Goal: Task Accomplishment & Management: Use online tool/utility

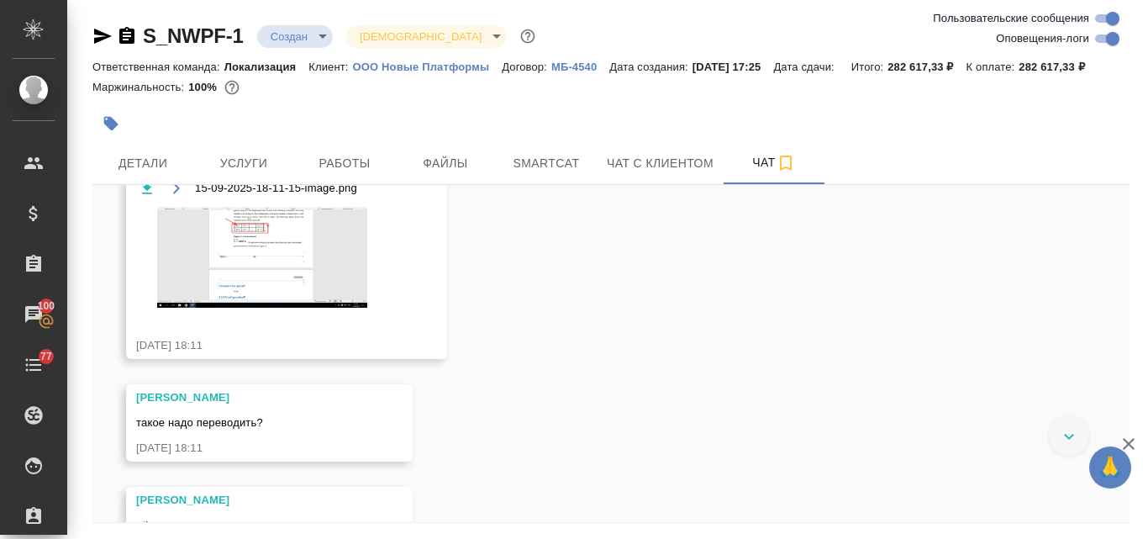
scroll to position [2490, 0]
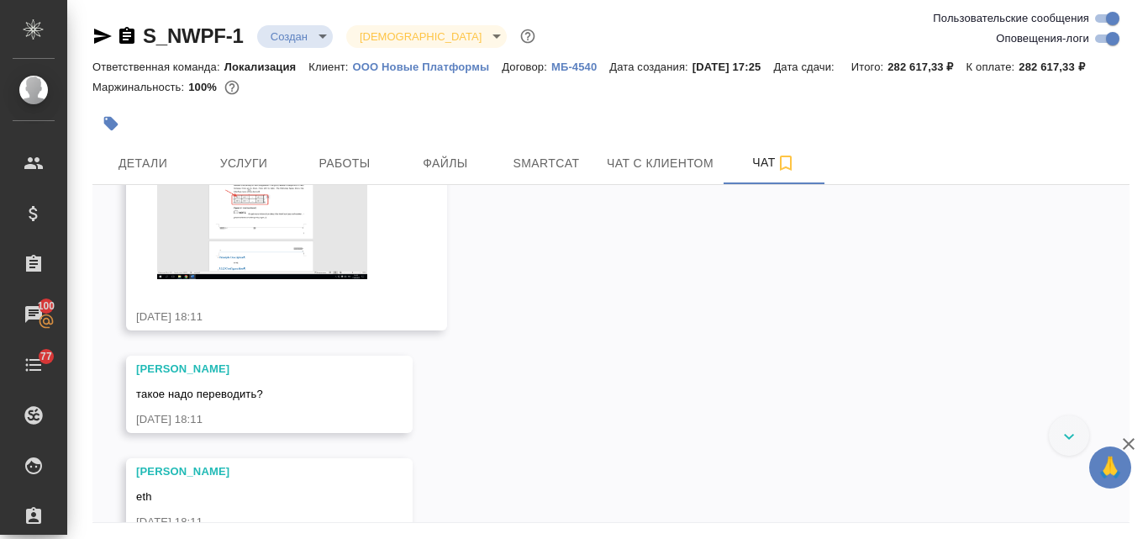
drag, startPoint x: 429, startPoint y: 314, endPoint x: 382, endPoint y: 319, distance: 46.5
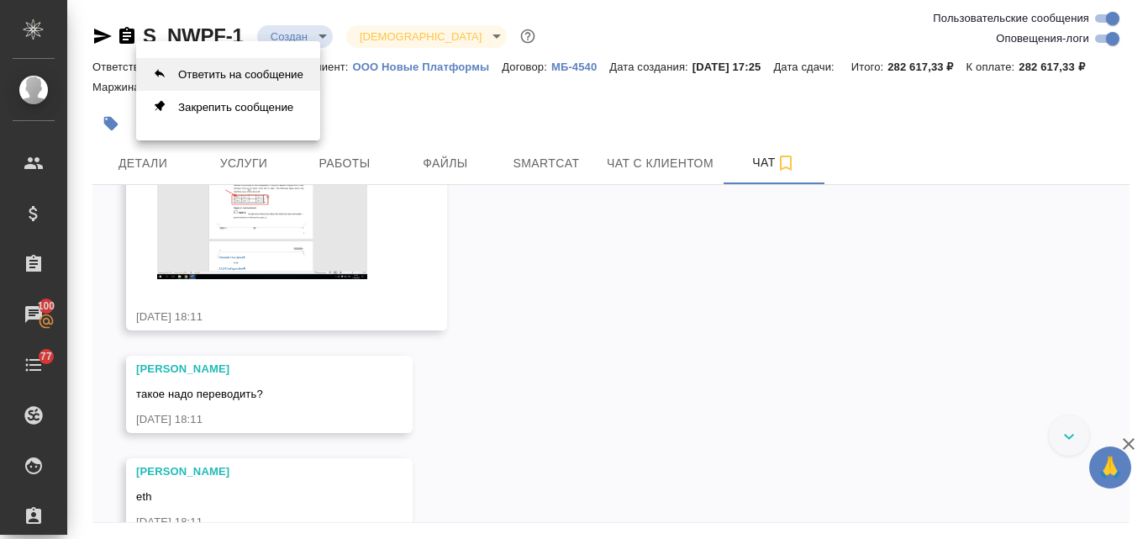
click at [231, 79] on button "Ответить на сообщение" at bounding box center [228, 74] width 184 height 33
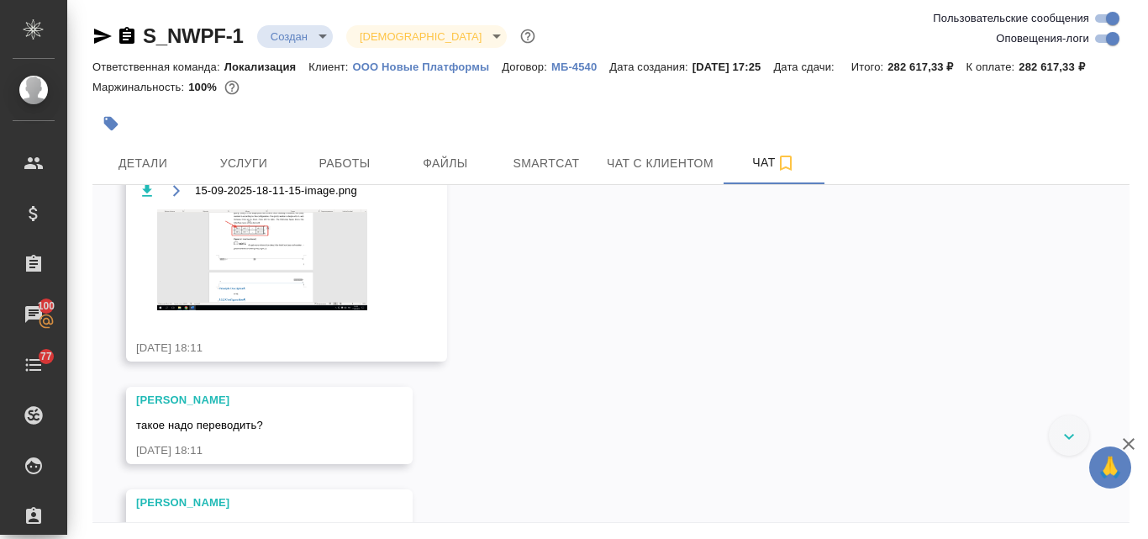
scroll to position [2574, 0]
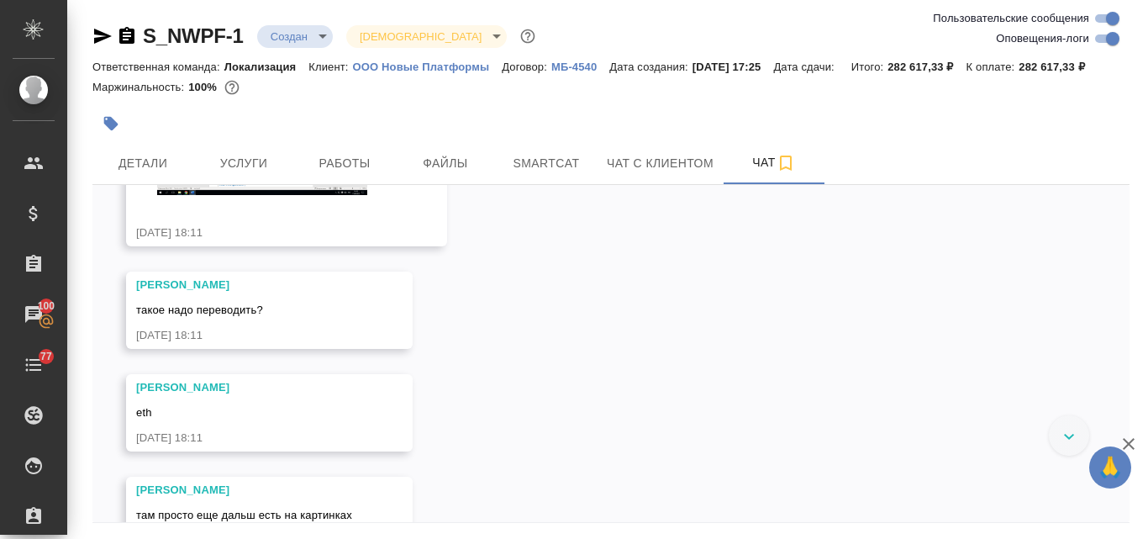
drag, startPoint x: 393, startPoint y: 247, endPoint x: 315, endPoint y: 246, distance: 78.2
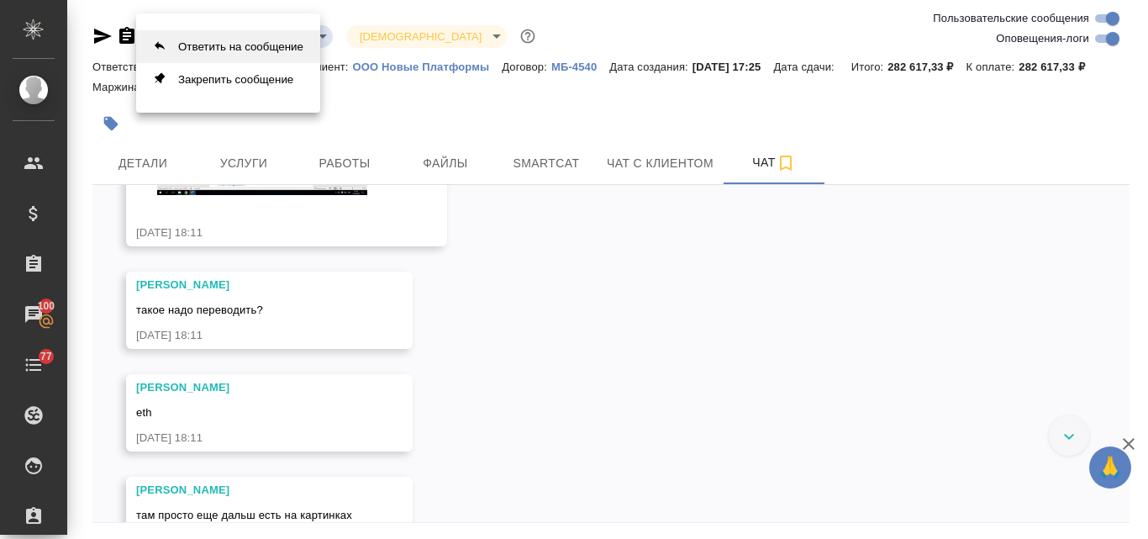
click at [225, 57] on button "Ответить на сообщение" at bounding box center [228, 46] width 184 height 33
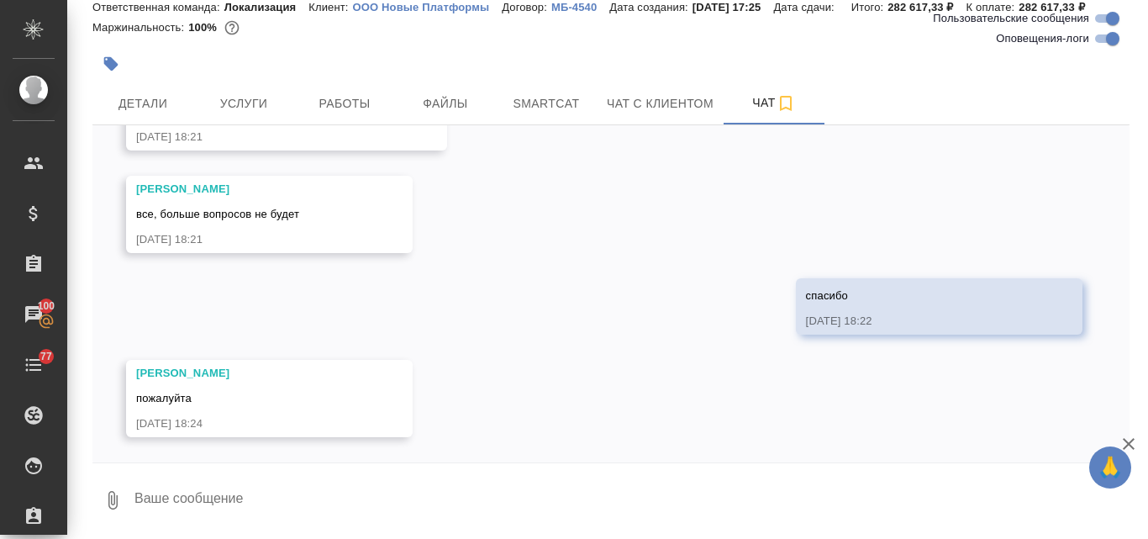
scroll to position [3800, 0]
click at [225, 513] on textarea at bounding box center [631, 500] width 997 height 57
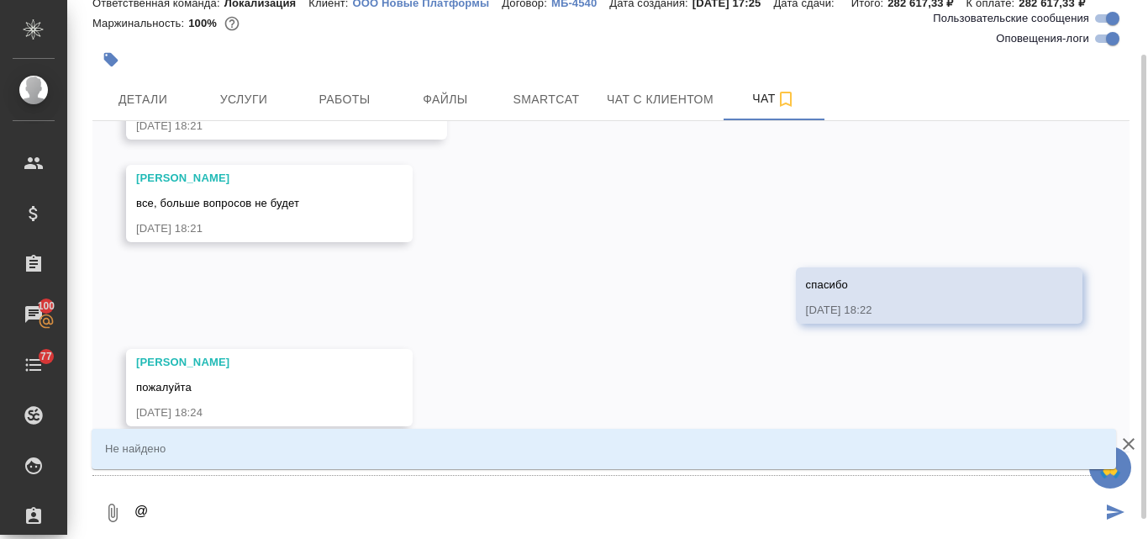
type textarea "@2"
type input "2"
type textarea "@2"
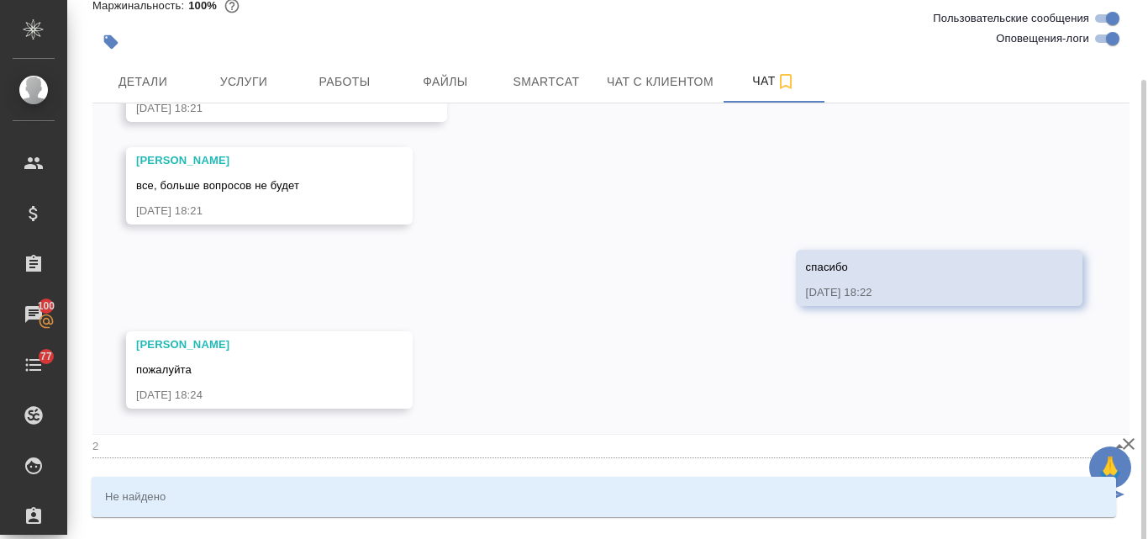
scroll to position [87, 0]
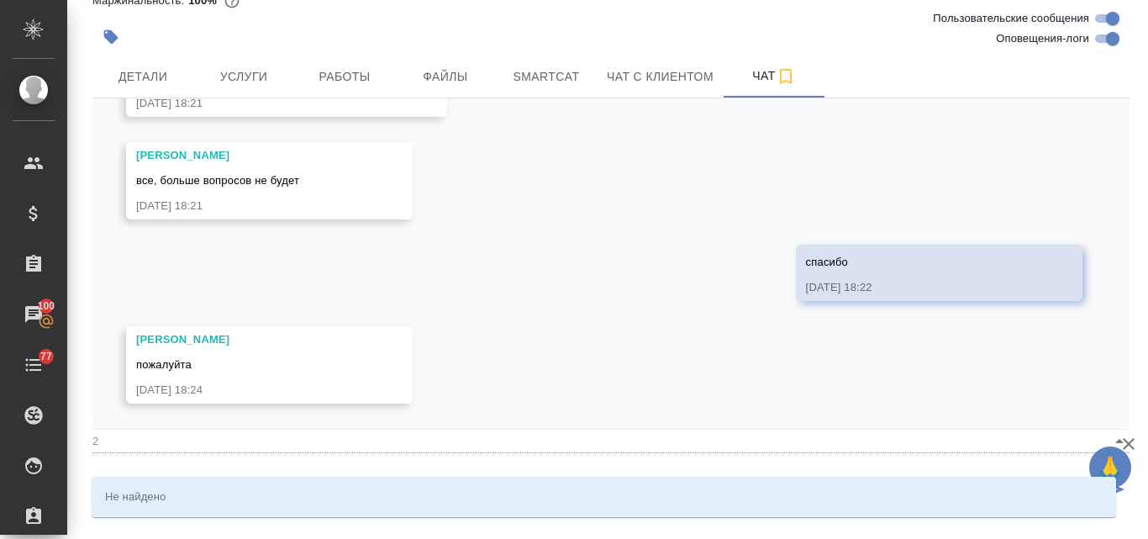
click at [504, 393] on div "15.09, понедельник [Касаткина Александра] Комментарии для КМ изменены с "от КВ …" at bounding box center [610, 263] width 1037 height 330
click at [339, 493] on div "Не найдено" at bounding box center [604, 497] width 1025 height 40
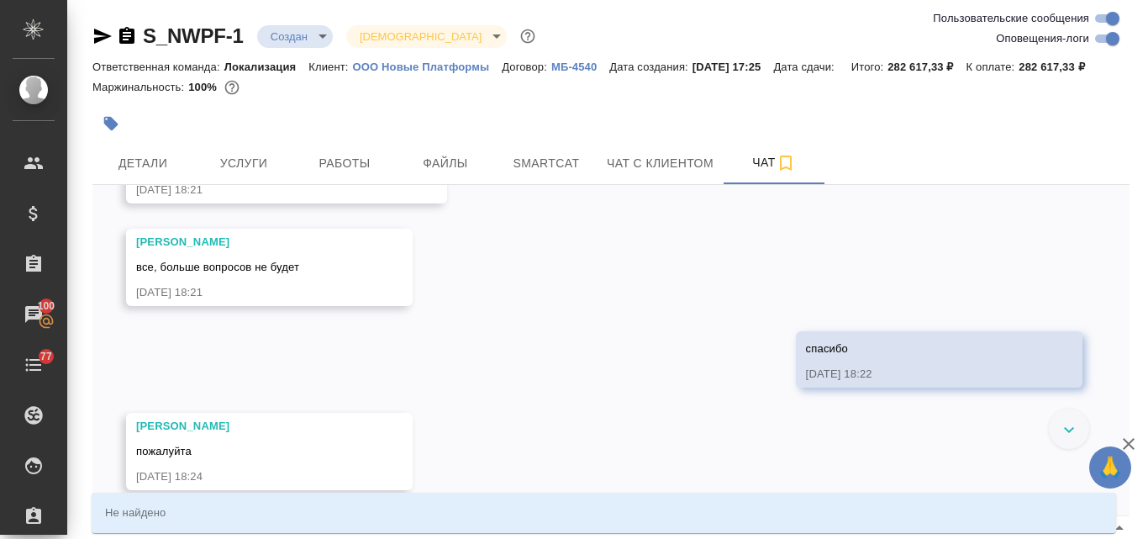
scroll to position [3806, 0]
click at [370, 504] on div "Не найдено" at bounding box center [604, 513] width 1025 height 40
click at [402, 402] on div "15.09, понедельник [Касаткина Александра] Комментарии для КМ изменены с "от КВ …" at bounding box center [610, 350] width 1037 height 330
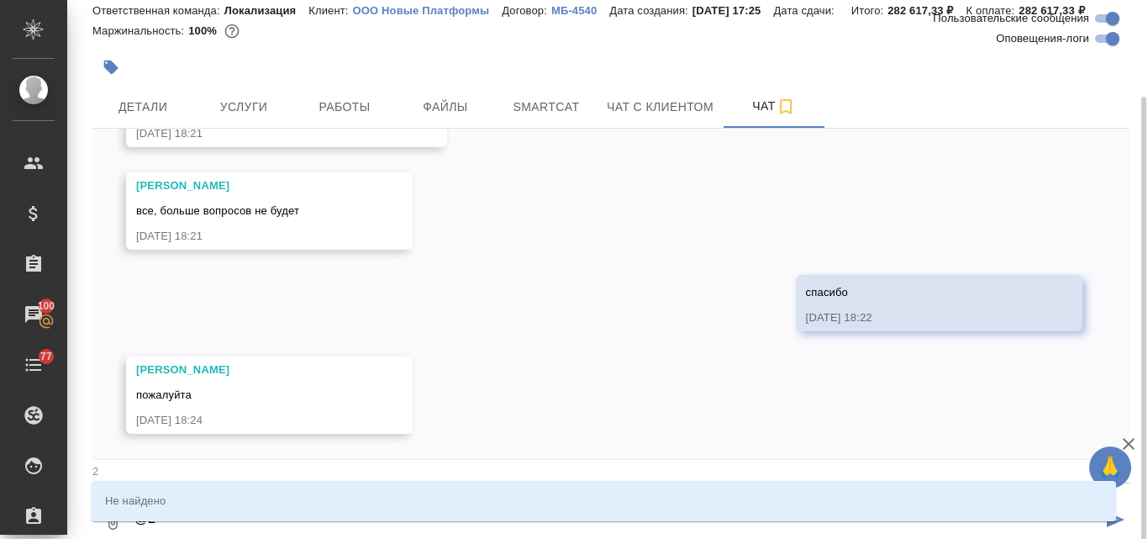
scroll to position [87, 0]
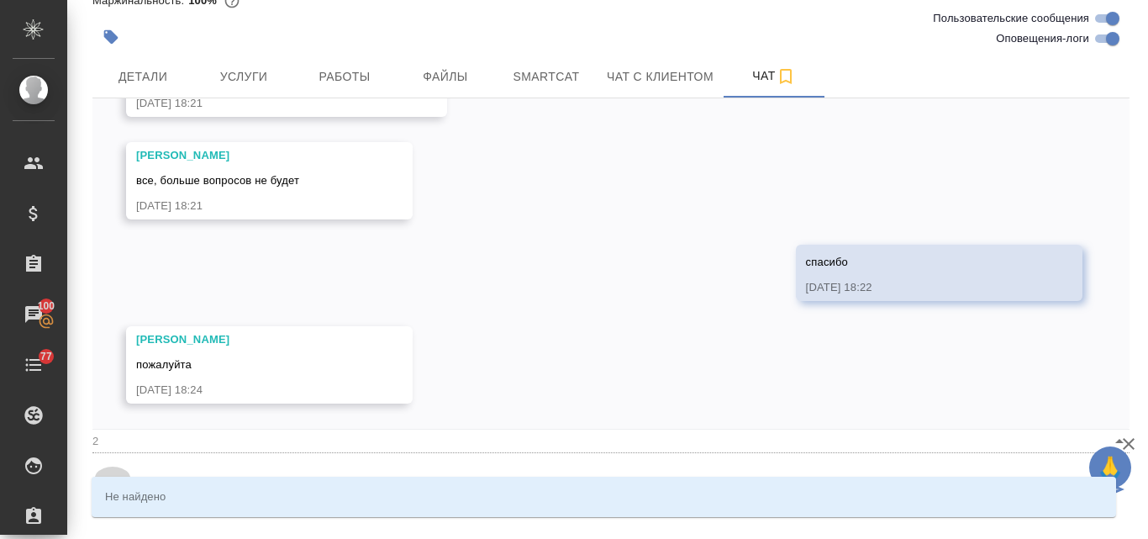
click at [123, 519] on button "0" at bounding box center [112, 490] width 40 height 57
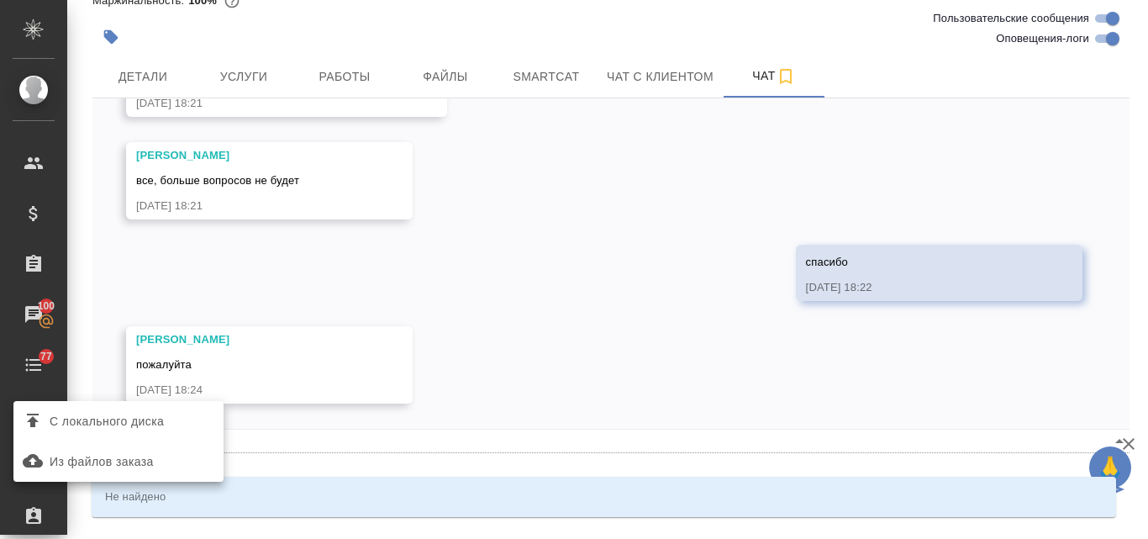
click at [120, 504] on div at bounding box center [574, 269] width 1148 height 539
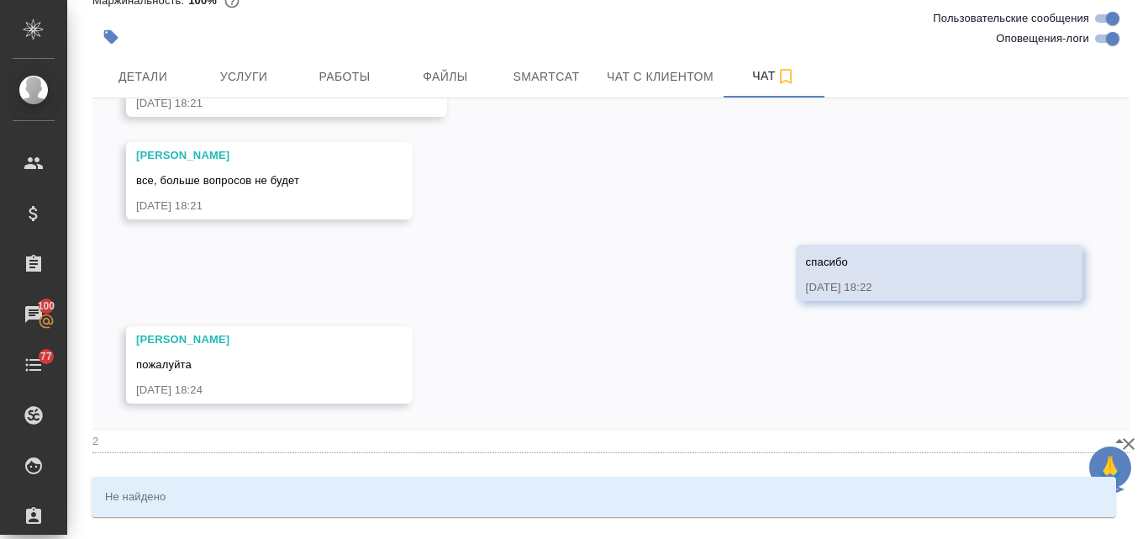
click at [523, 347] on div "15.09, понедельник [Касаткина Александра] Комментарии для КМ изменены с "от КВ …" at bounding box center [610, 263] width 1037 height 330
click at [325, 483] on div "Не найдено" at bounding box center [604, 497] width 1025 height 40
drag, startPoint x: 107, startPoint y: 458, endPoint x: 175, endPoint y: 501, distance: 80.5
click at [108, 452] on input "2" at bounding box center [584, 441] width 984 height 23
click at [175, 501] on div "Не найдено" at bounding box center [604, 497] width 1025 height 40
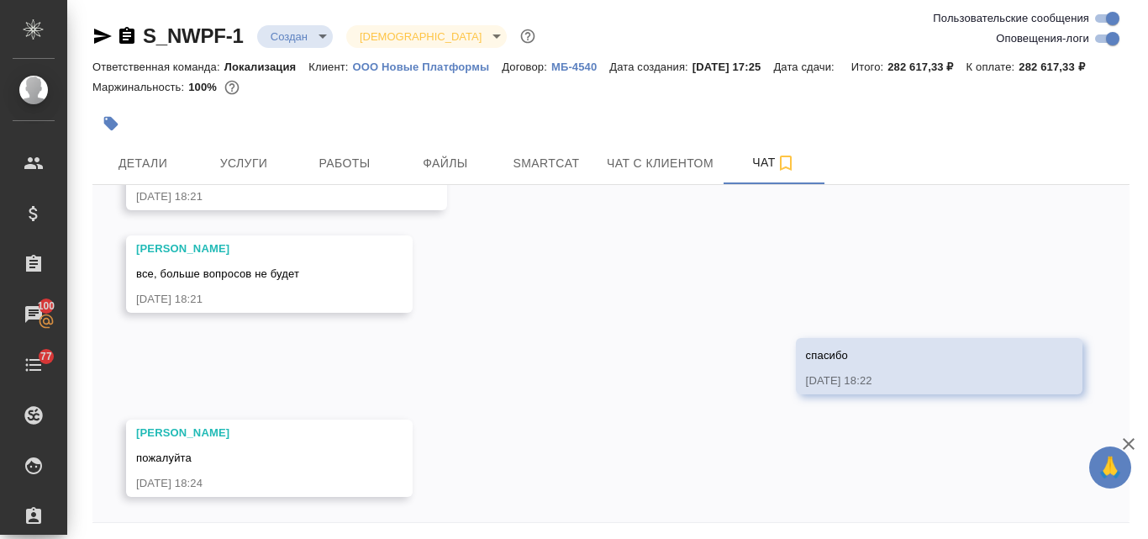
scroll to position [60, 0]
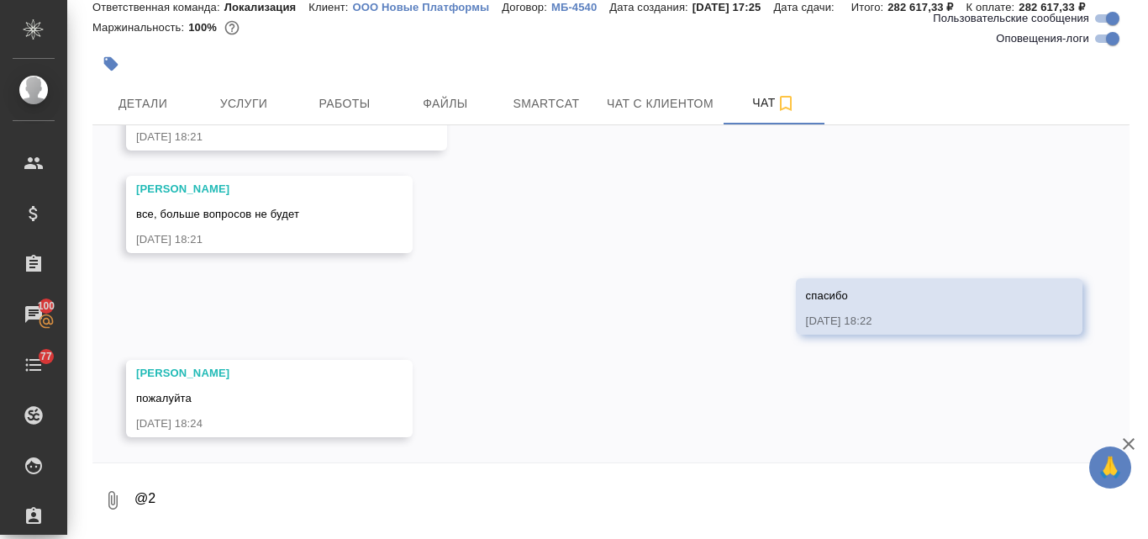
click at [163, 514] on textarea "@2" at bounding box center [631, 500] width 997 height 57
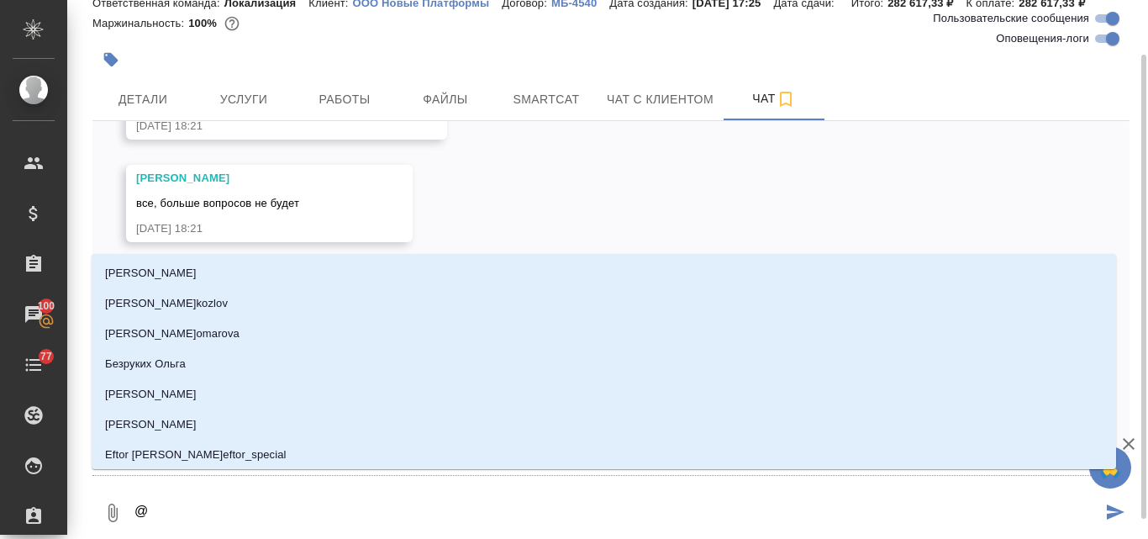
type textarea "@j"
type input "j"
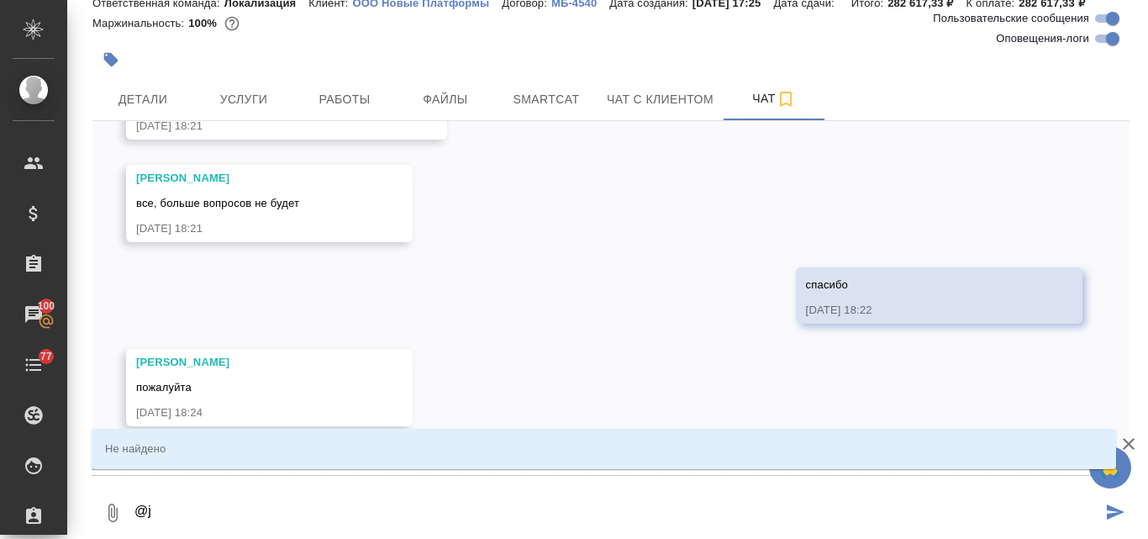
type textarea "@jr"
type input "jr"
type textarea "@j"
type input "j"
type textarea "@"
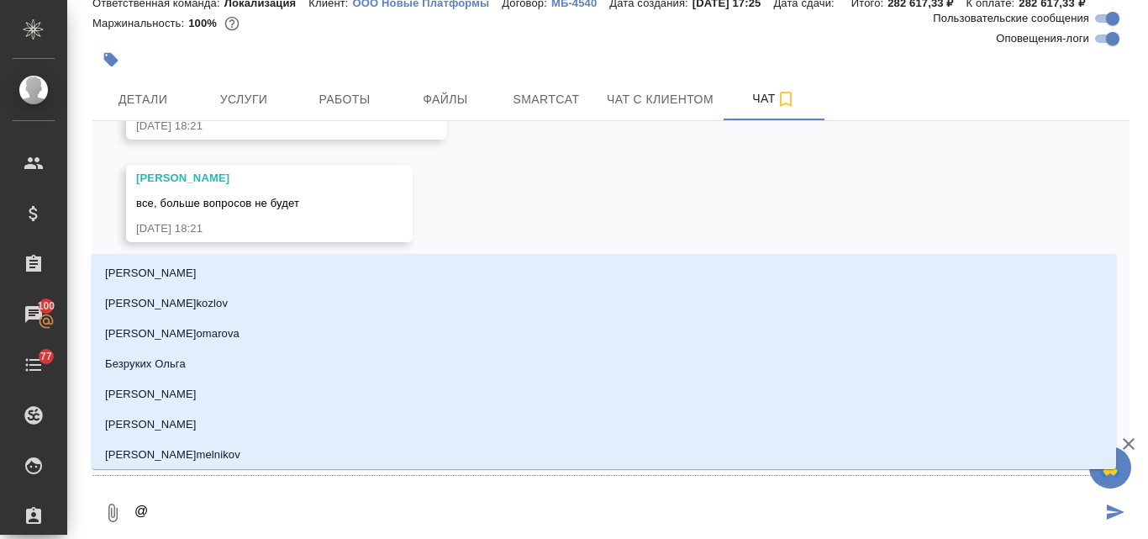
type textarea "@о"
type input "о"
type textarea "@ок"
type input "ок"
type textarea "@окс"
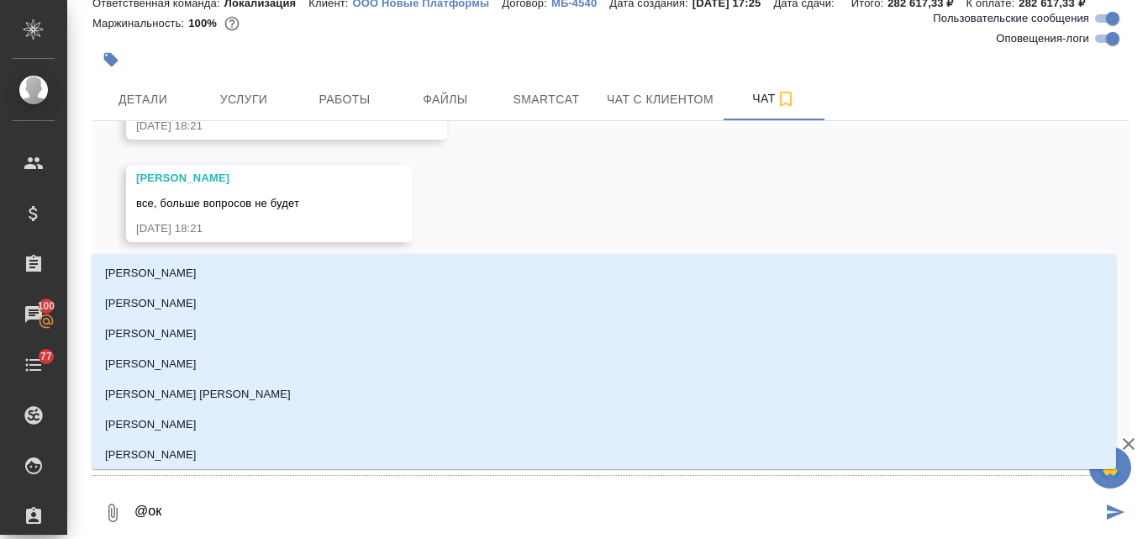
type input "окс"
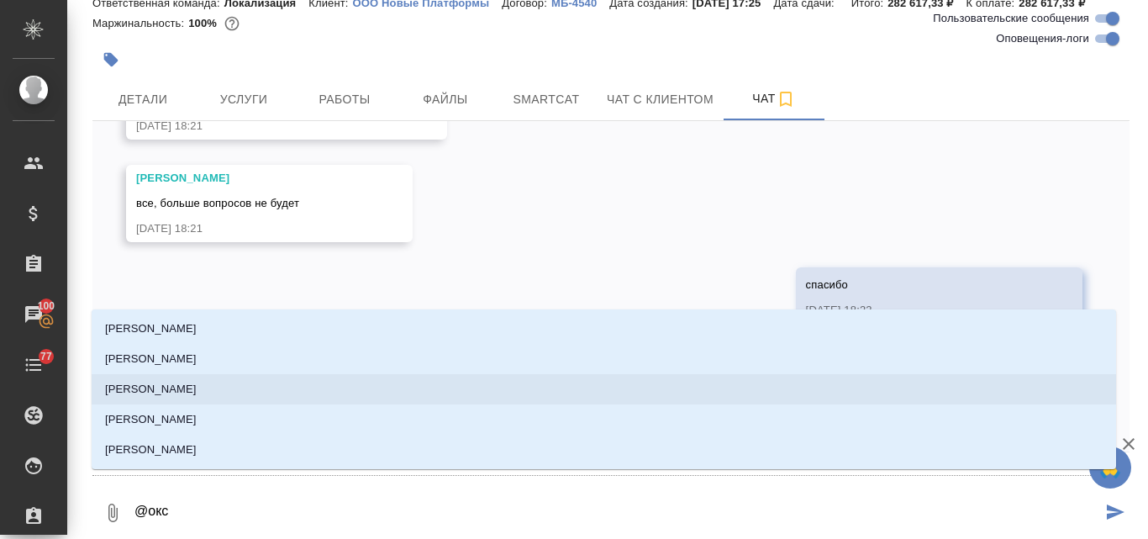
click at [172, 393] on p "Оксютович Ирина" at bounding box center [151, 389] width 92 height 17
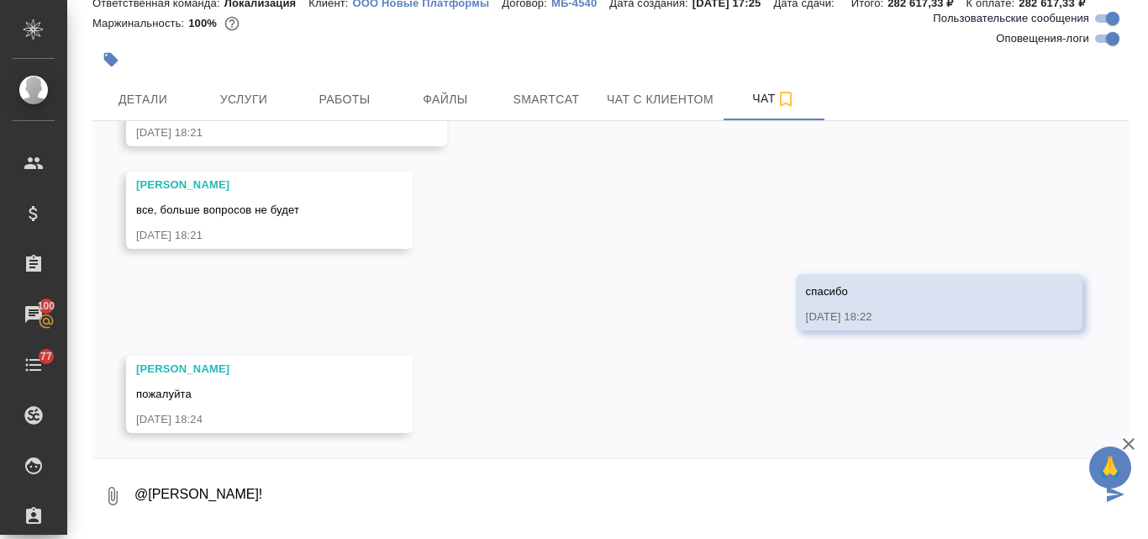
click at [271, 516] on textarea "@Оксютович Ирина Привет!" at bounding box center [617, 495] width 969 height 57
click at [365, 514] on textarea "@Оксютович Ирина привет!" at bounding box center [617, 495] width 969 height 57
paste textarea
type textarea "@Оксютович Ирина привет! ответы на вопросы"
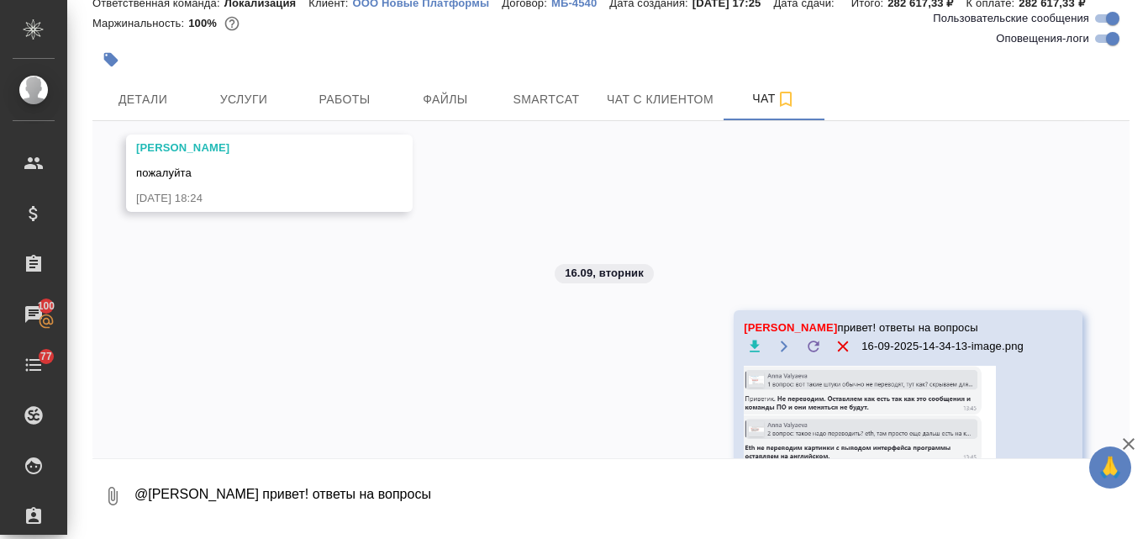
scroll to position [4005, 0]
type textarea "пересчитываем тикет?"
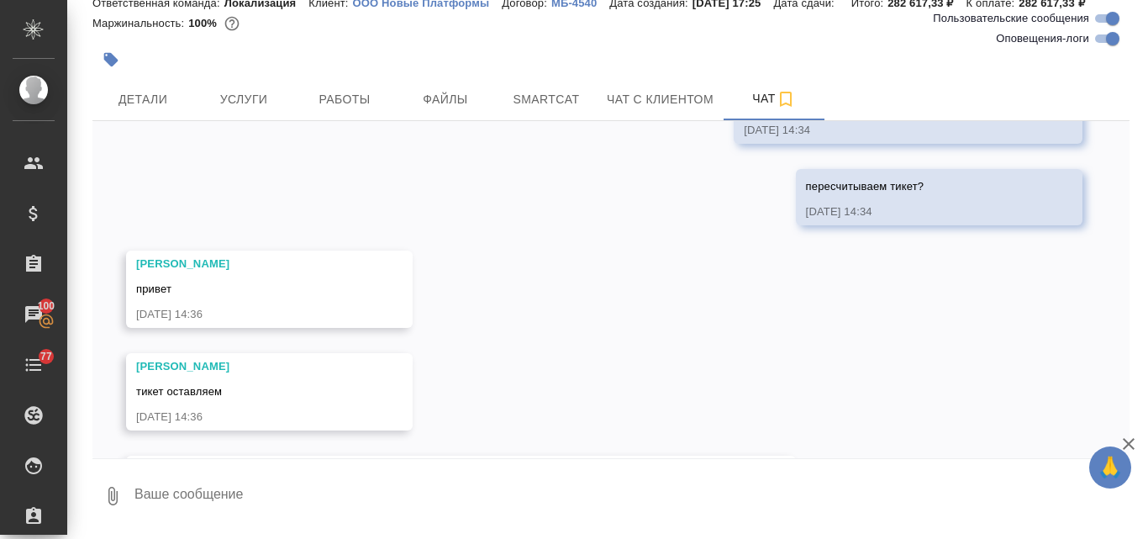
scroll to position [4601, 0]
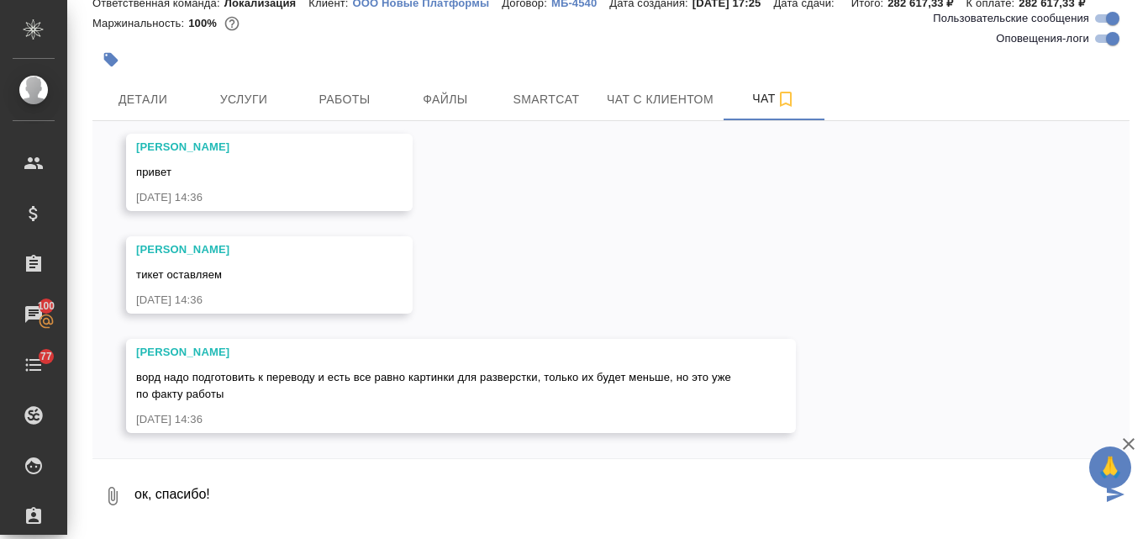
type textarea "ок, спасибо!"
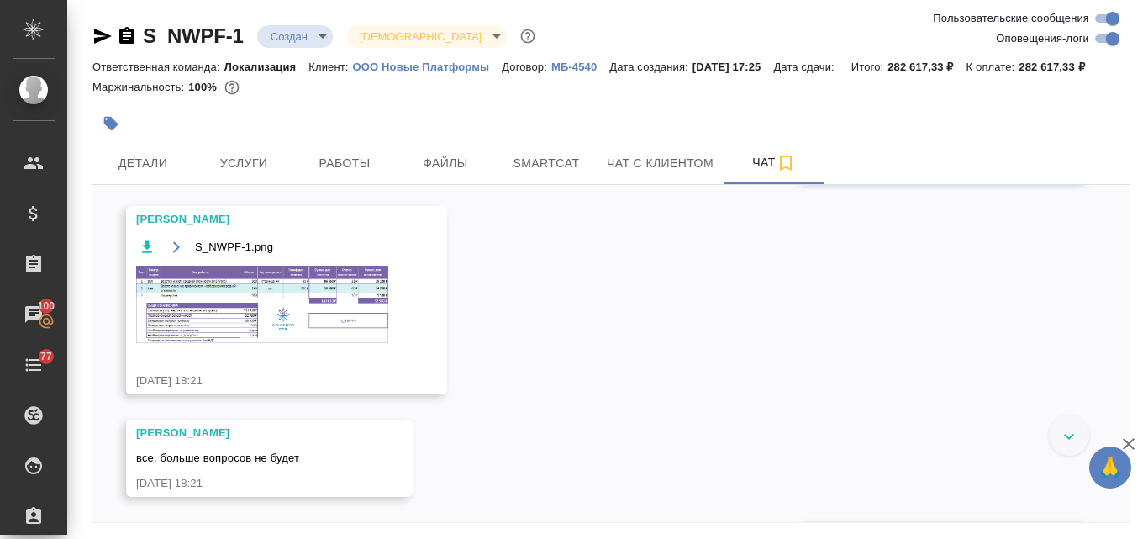
scroll to position [3590, 0]
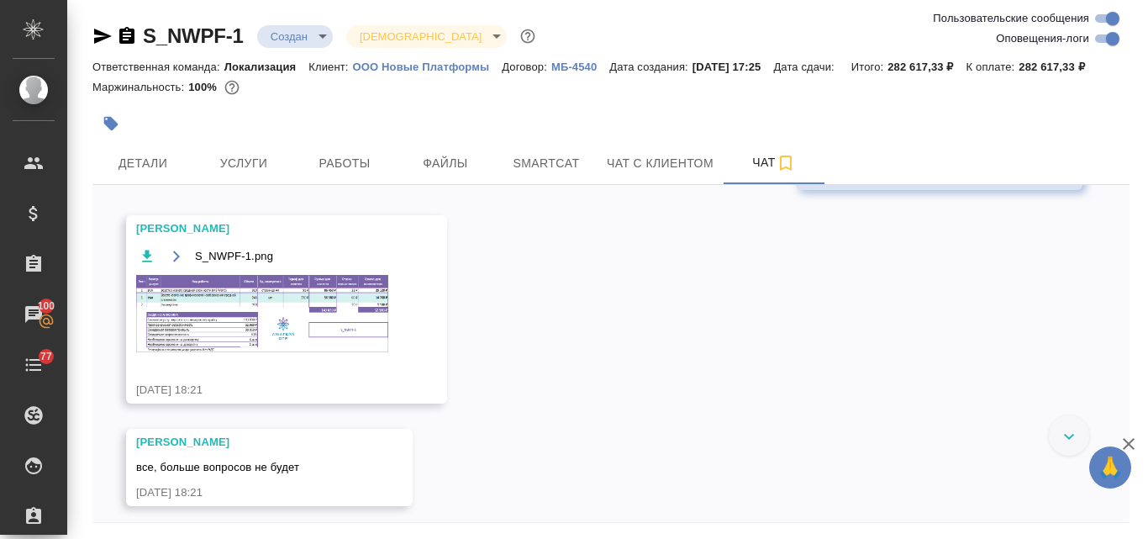
click at [222, 351] on img at bounding box center [262, 313] width 252 height 76
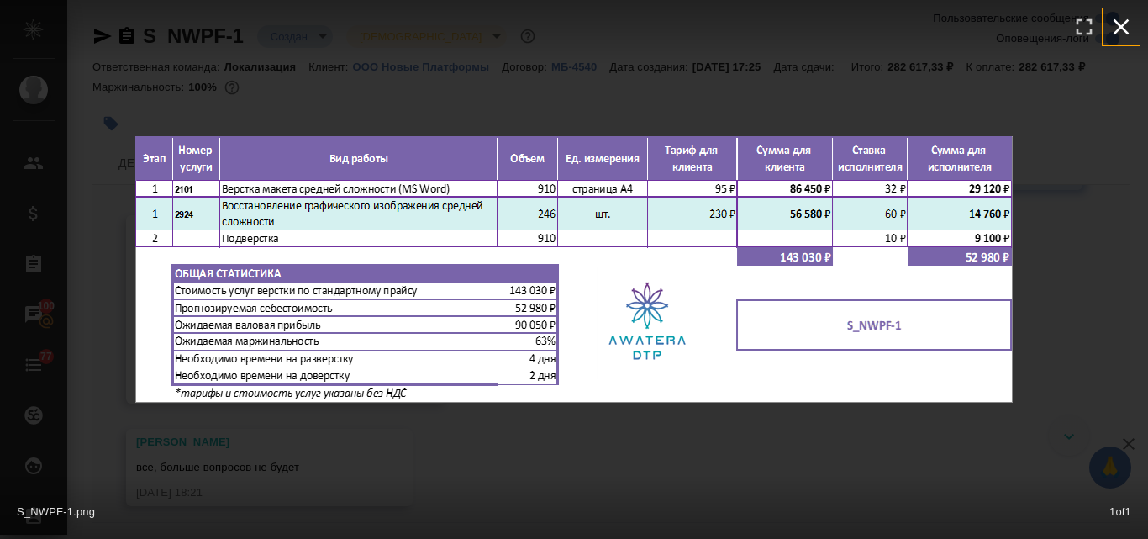
click at [1124, 33] on icon "button" at bounding box center [1121, 26] width 27 height 27
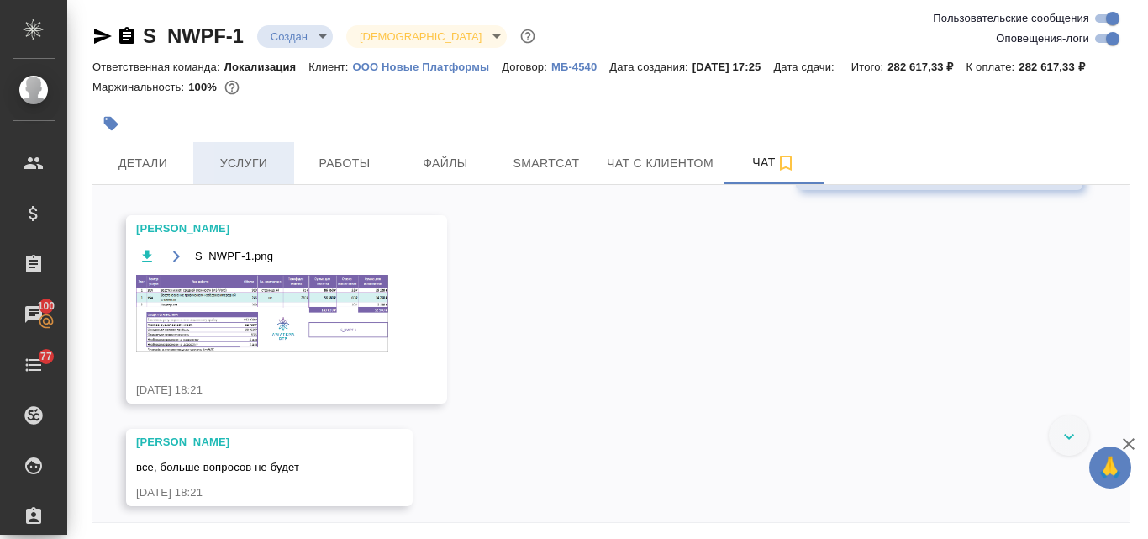
click at [246, 184] on button "Услуги" at bounding box center [243, 163] width 101 height 42
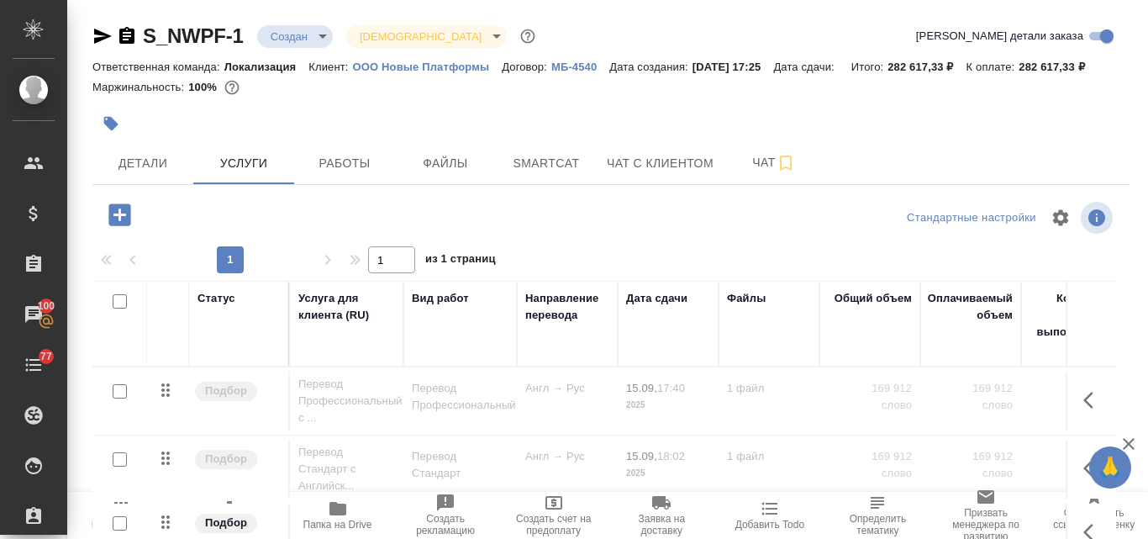
click at [125, 225] on icon "button" at bounding box center [119, 214] width 22 height 22
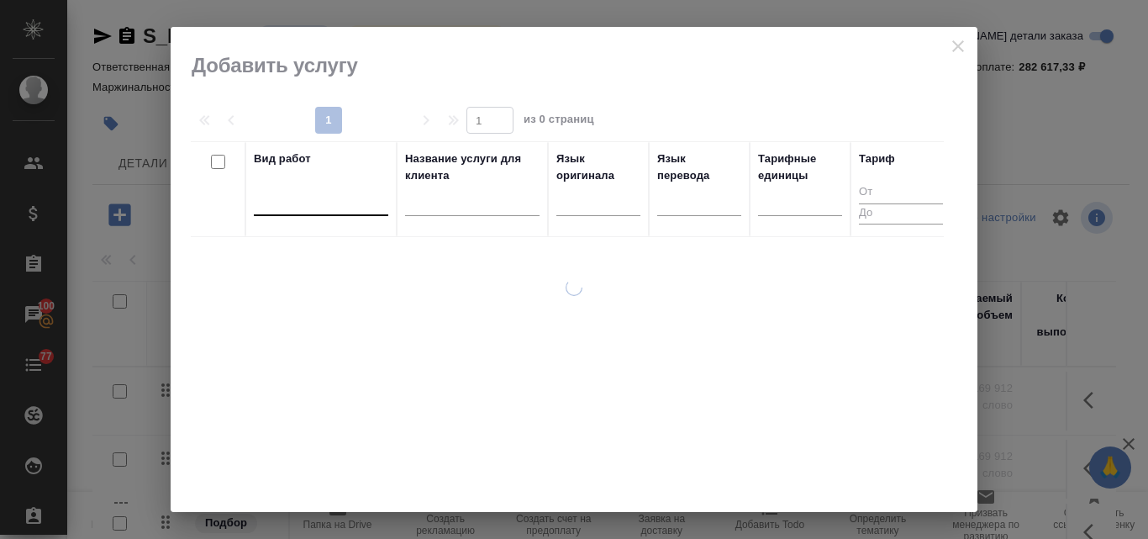
click at [281, 204] on div at bounding box center [321, 199] width 135 height 24
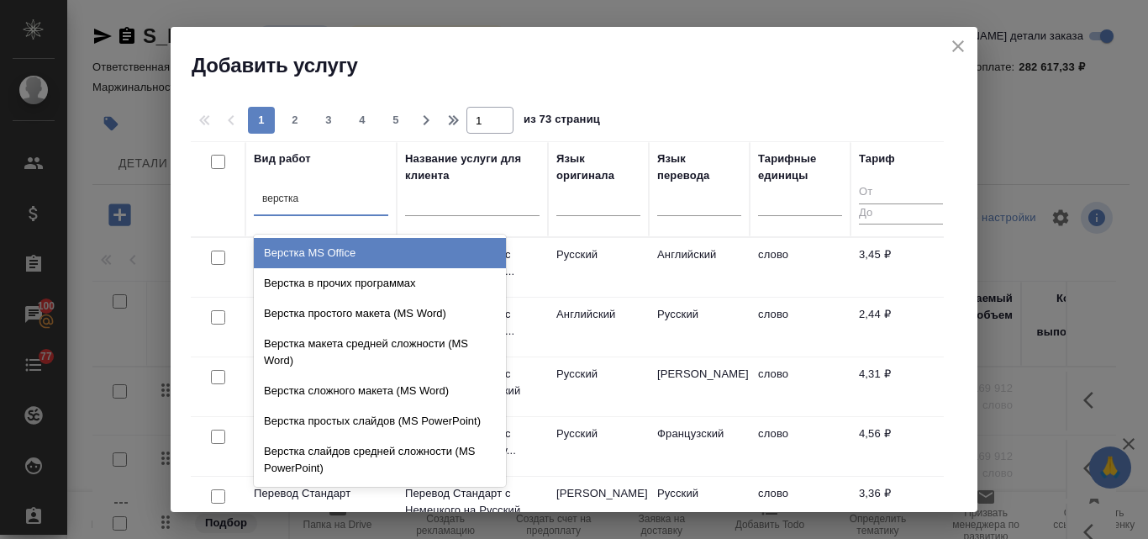
type input "верстка"
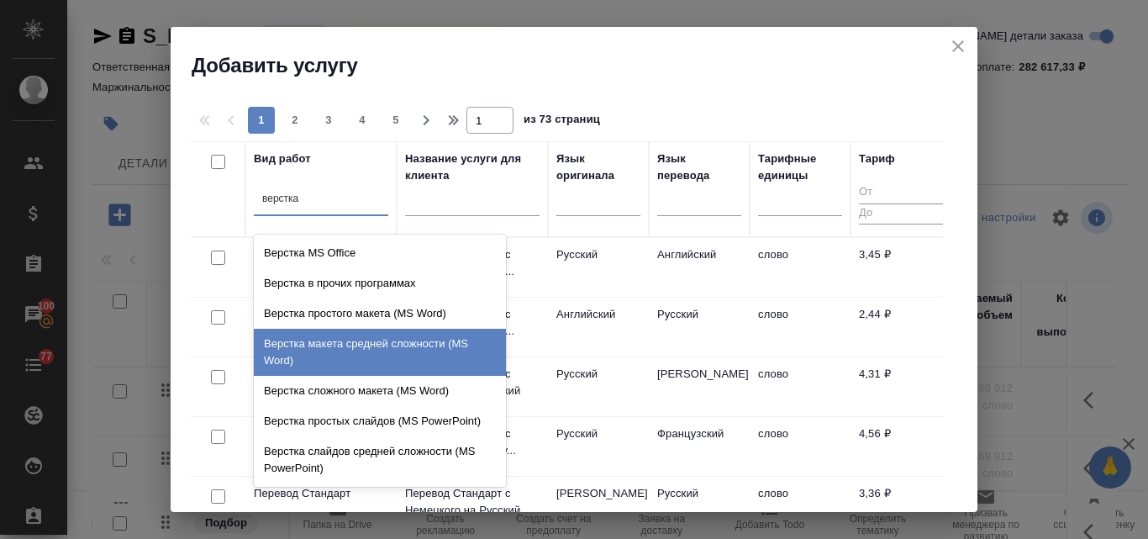
click at [295, 339] on div "Верстка макета средней сложности (MS Word)" at bounding box center [380, 352] width 252 height 47
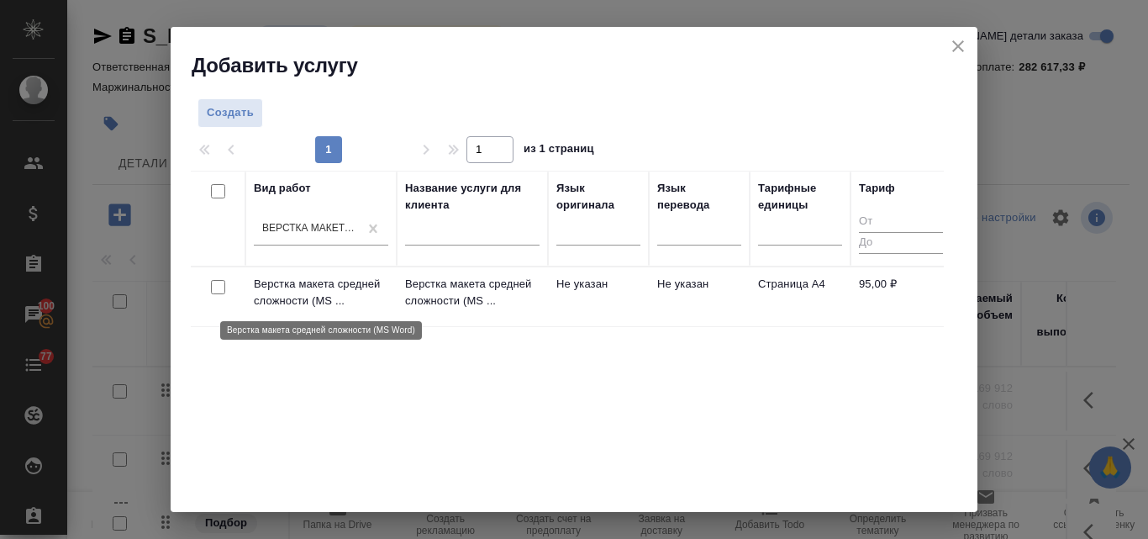
click at [296, 283] on p "Верстка макета средней сложности (MS ..." at bounding box center [321, 293] width 135 height 34
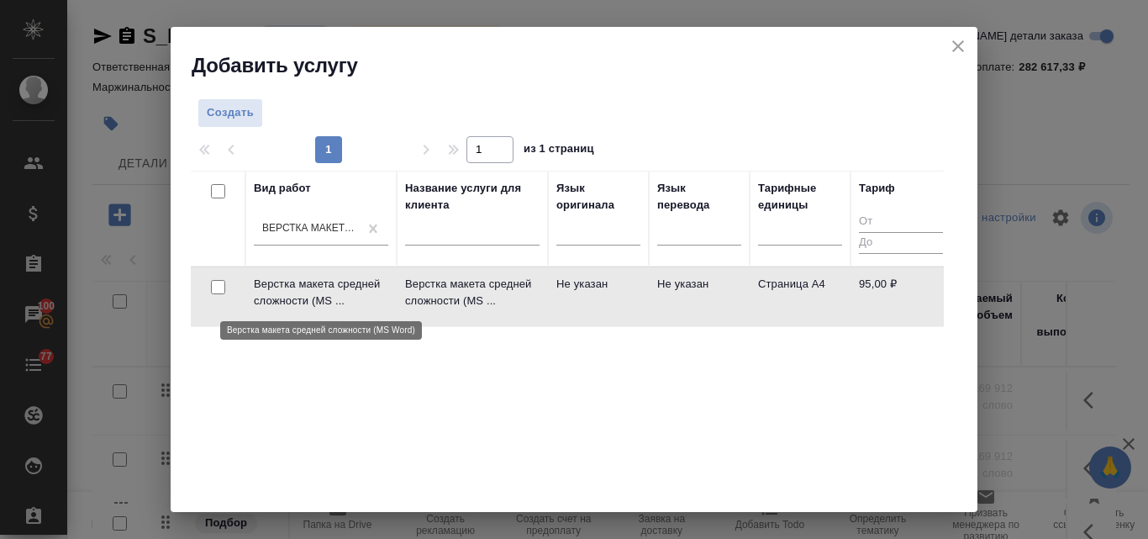
click at [296, 283] on p "Верстка макета средней сложности (MS ..." at bounding box center [321, 293] width 135 height 34
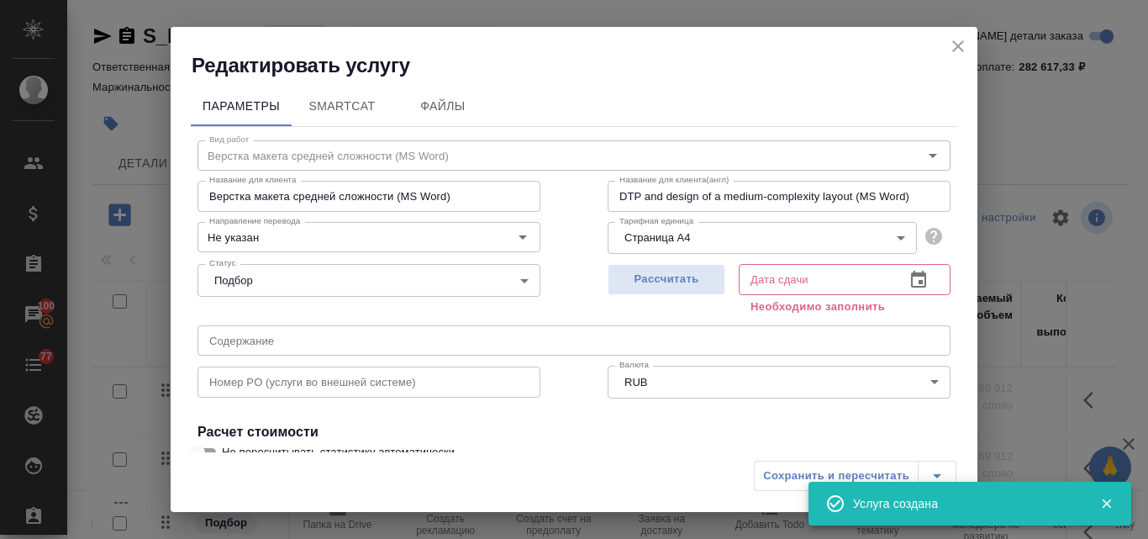
scroll to position [168, 0]
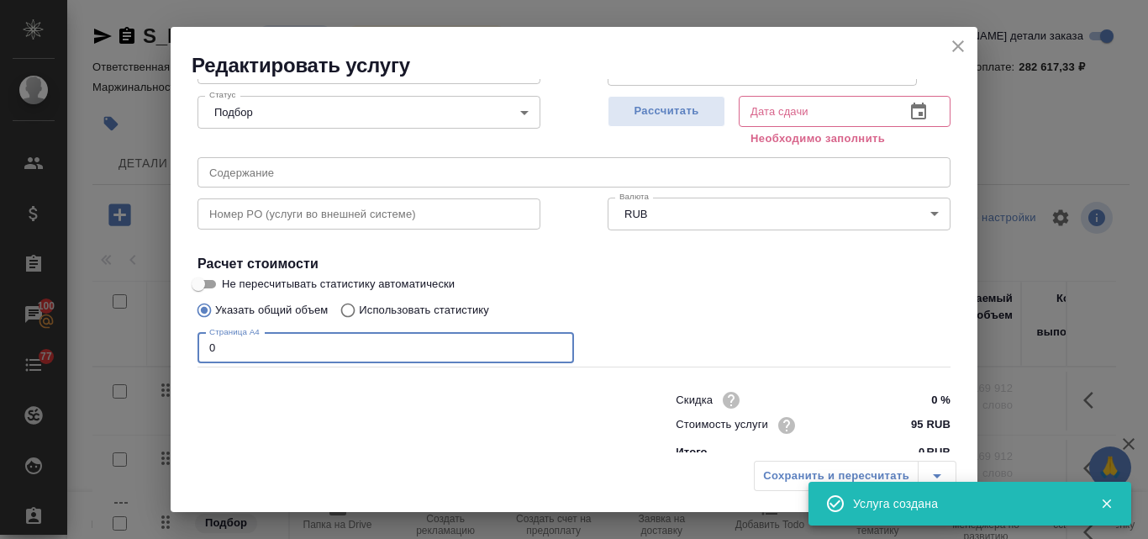
drag, startPoint x: 221, startPoint y: 348, endPoint x: 203, endPoint y: 351, distance: 18.0
click at [203, 351] on input "0" at bounding box center [386, 348] width 377 height 30
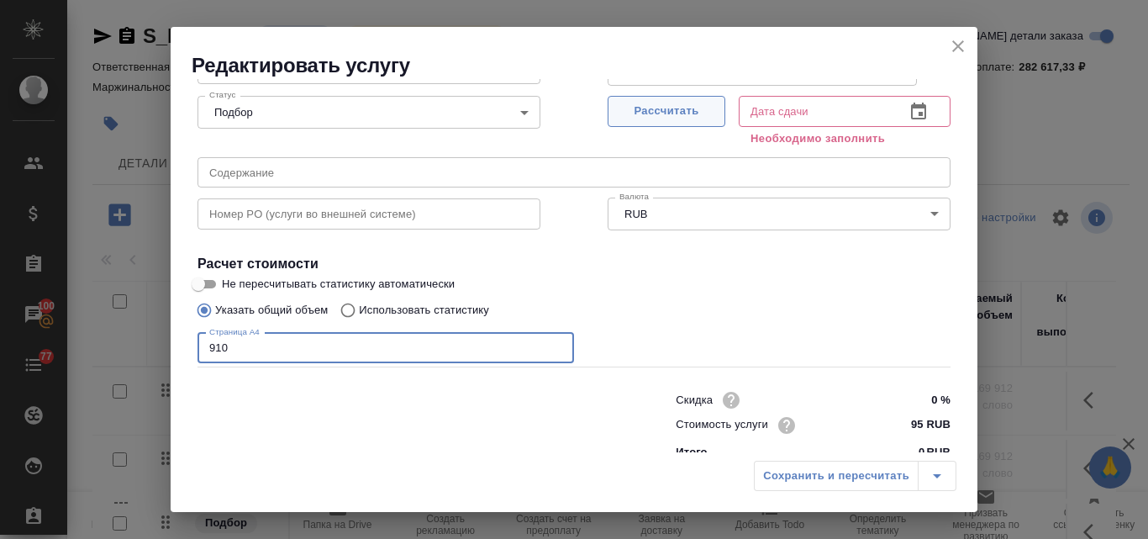
type input "910"
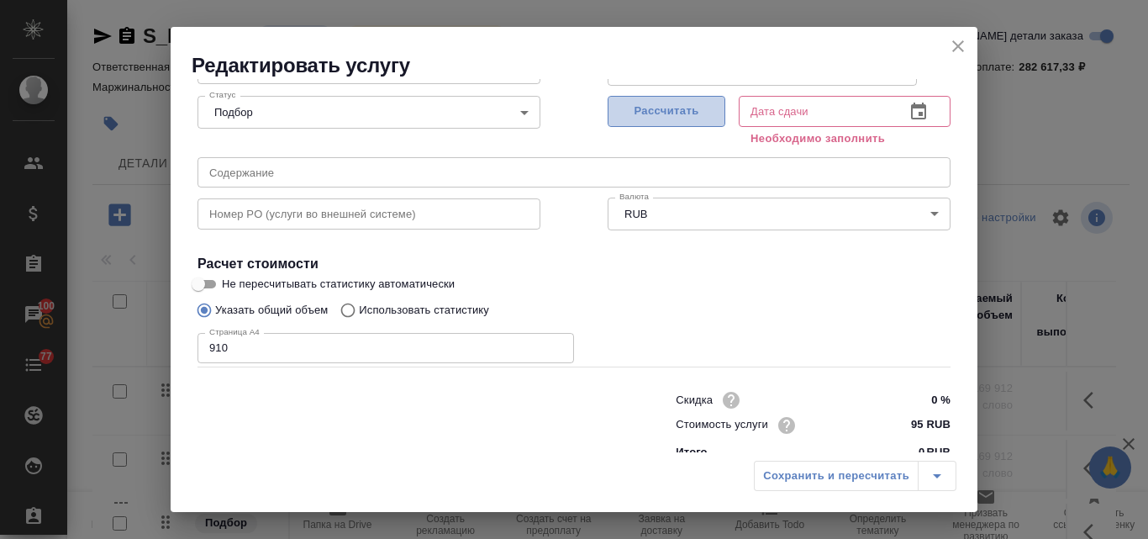
click at [656, 99] on button "Рассчитать" at bounding box center [667, 111] width 118 height 31
type input "30.09.2025 10:29"
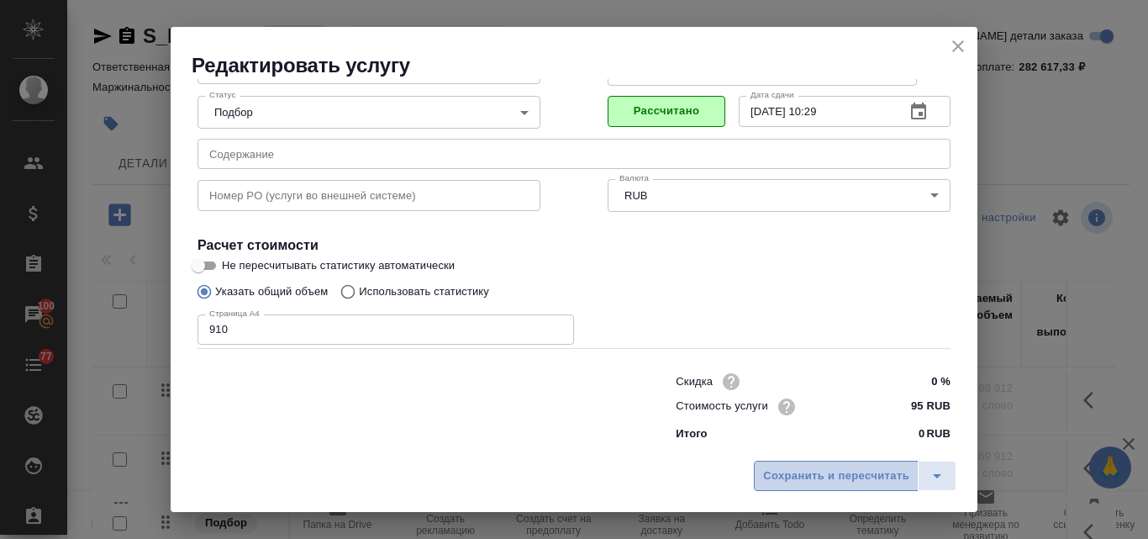
click at [802, 472] on span "Сохранить и пересчитать" at bounding box center [836, 476] width 146 height 19
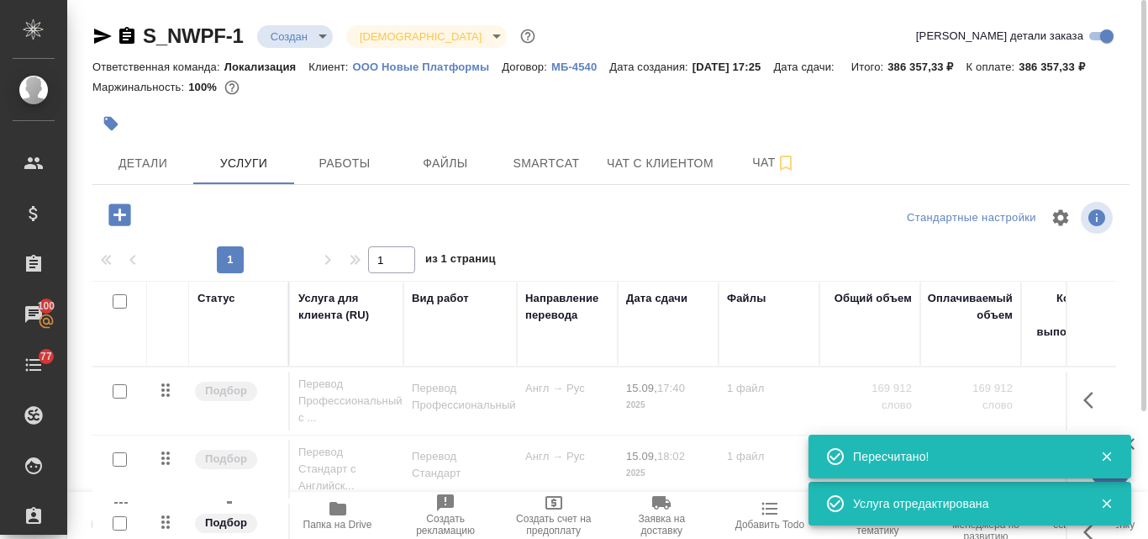
scroll to position [0, 0]
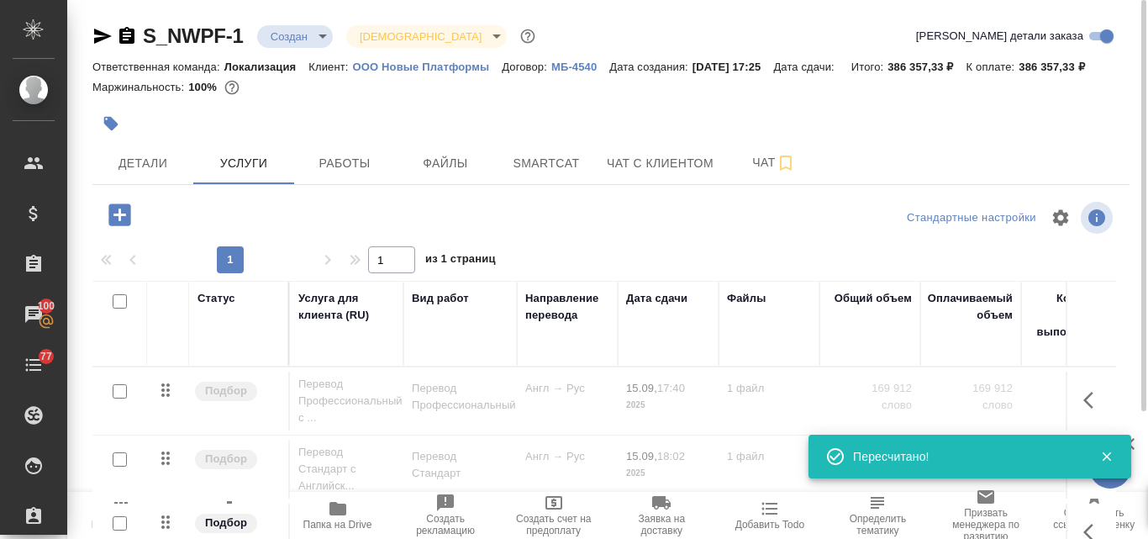
click at [128, 225] on icon "button" at bounding box center [119, 214] width 22 height 22
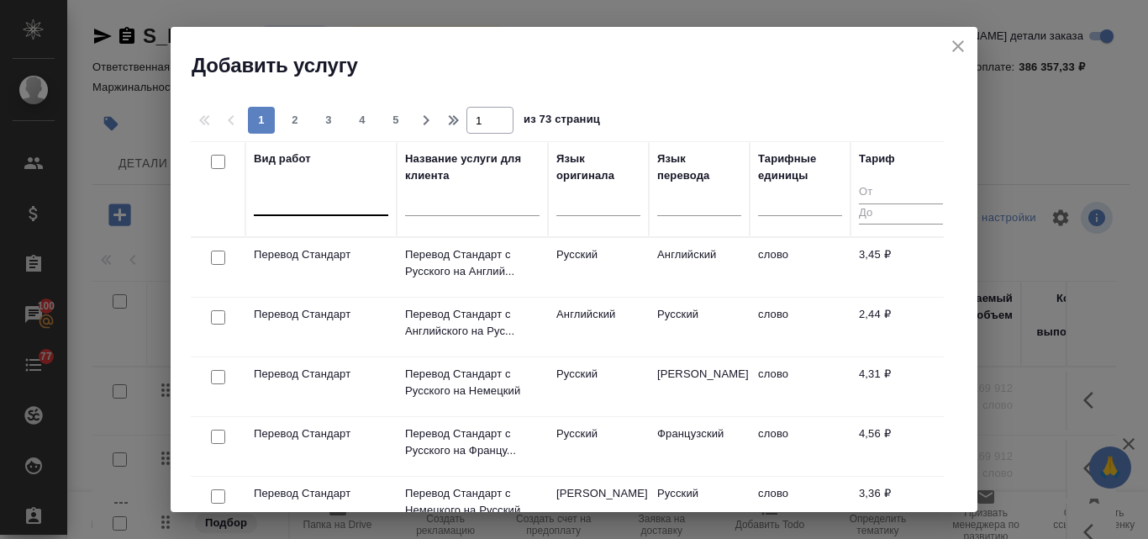
click at [343, 205] on div at bounding box center [321, 199] width 135 height 24
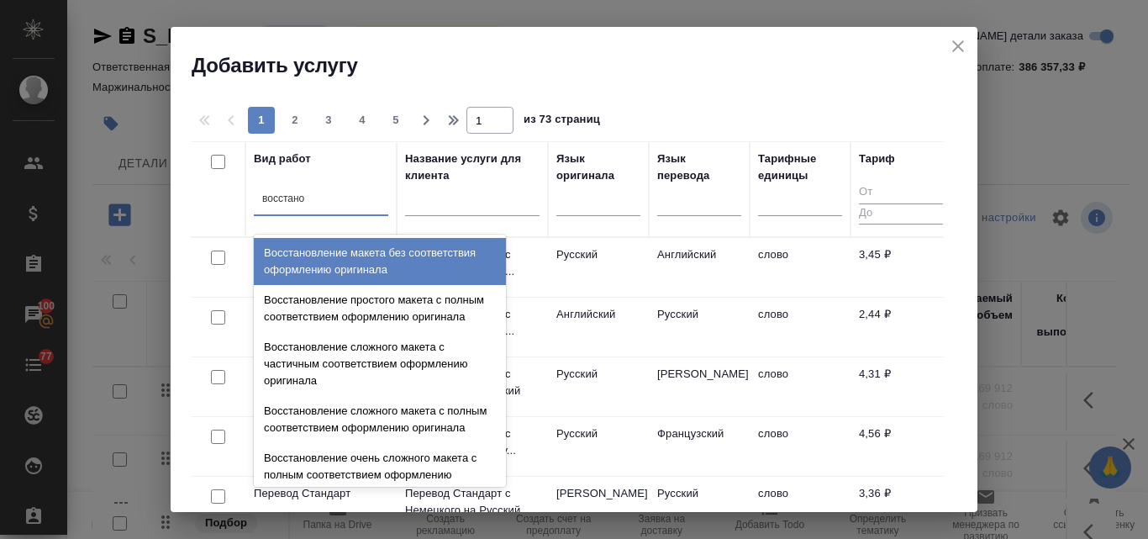
type input "восстанов"
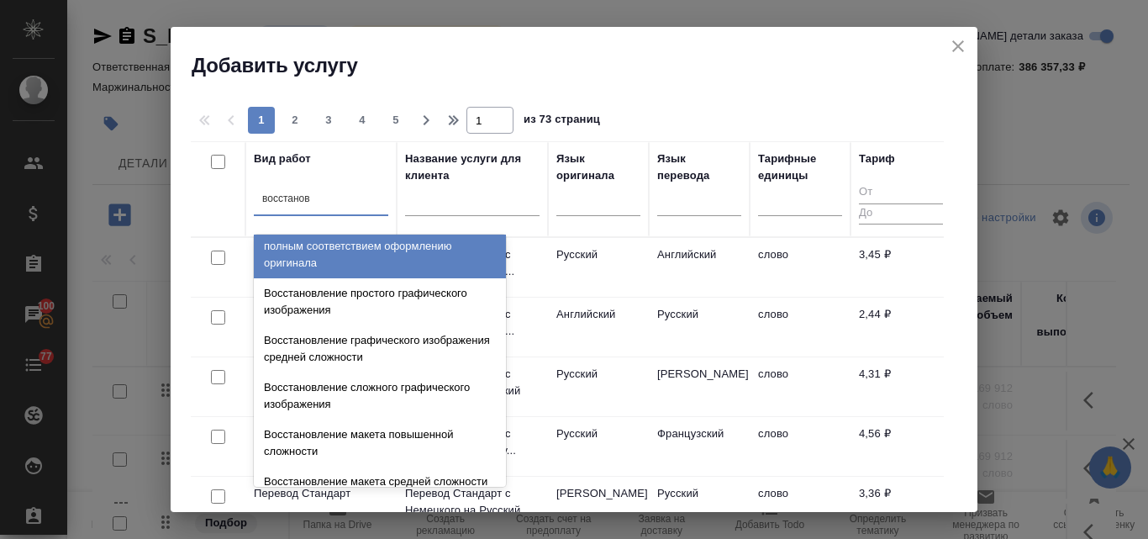
scroll to position [252, 0]
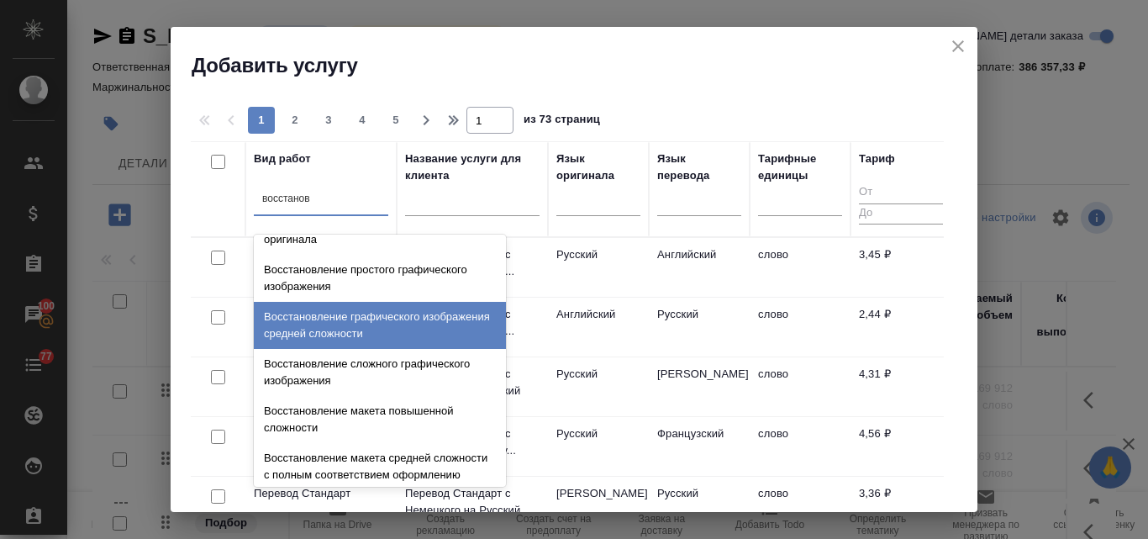
click at [367, 349] on div "Восстановление графического изображения средней сложности" at bounding box center [380, 325] width 252 height 47
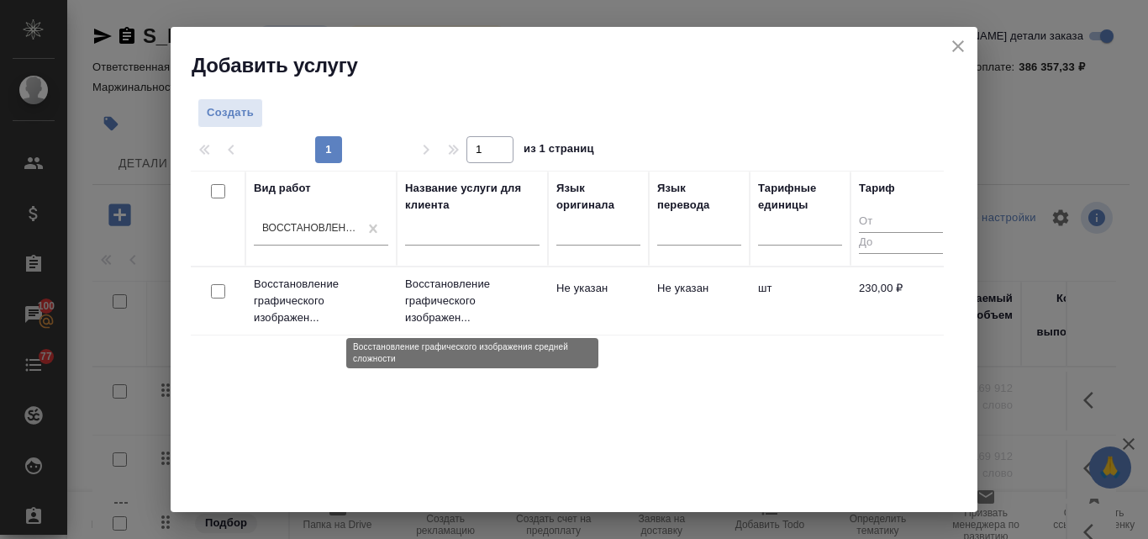
click at [441, 306] on p "Восстановление графического изображен..." at bounding box center [472, 301] width 135 height 50
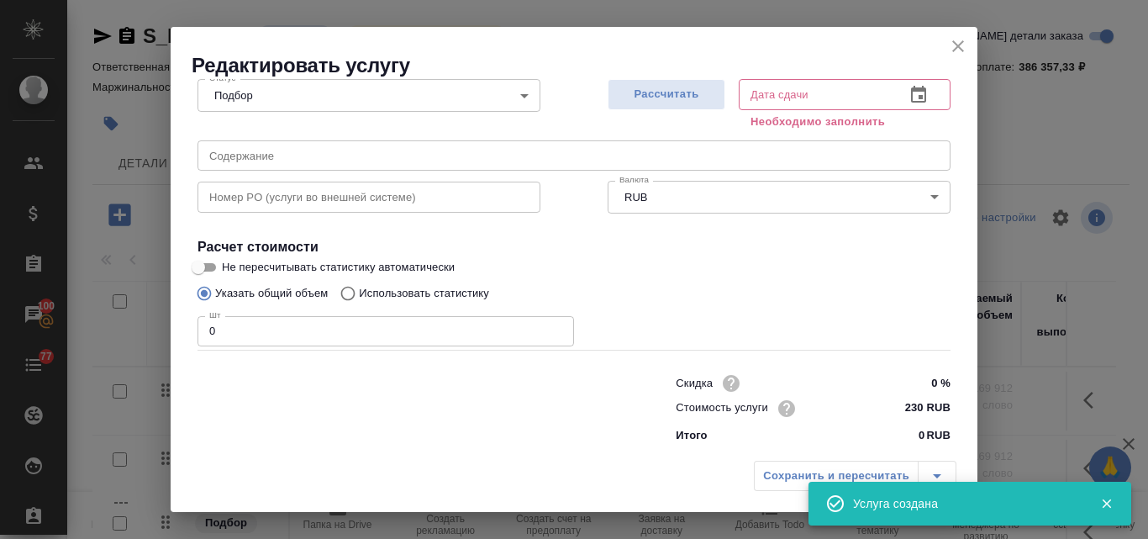
scroll to position [190, 0]
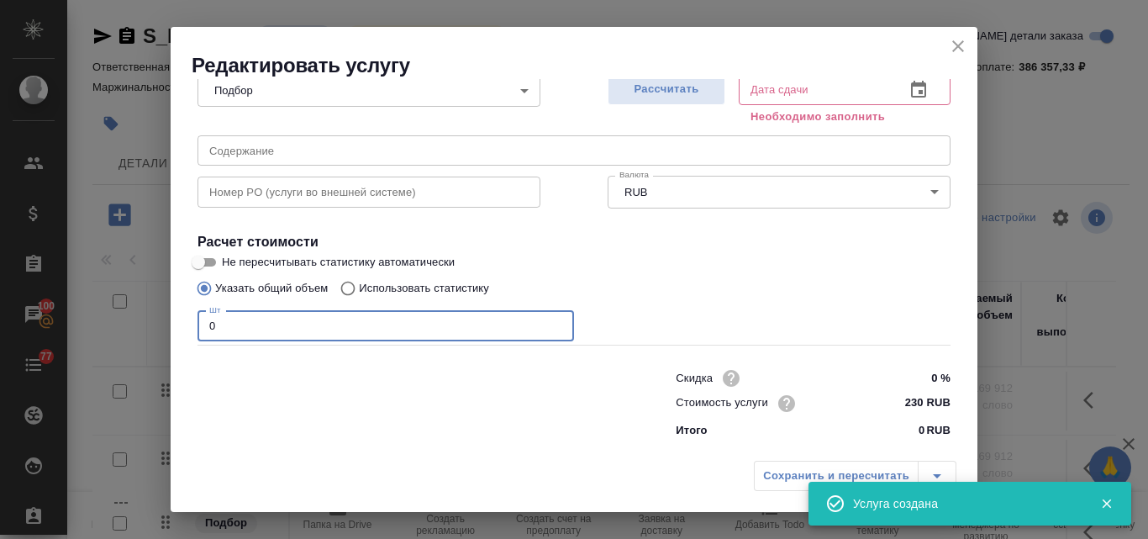
drag, startPoint x: 219, startPoint y: 327, endPoint x: 199, endPoint y: 325, distance: 20.2
click at [199, 325] on input "0" at bounding box center [386, 326] width 377 height 30
type input "246"
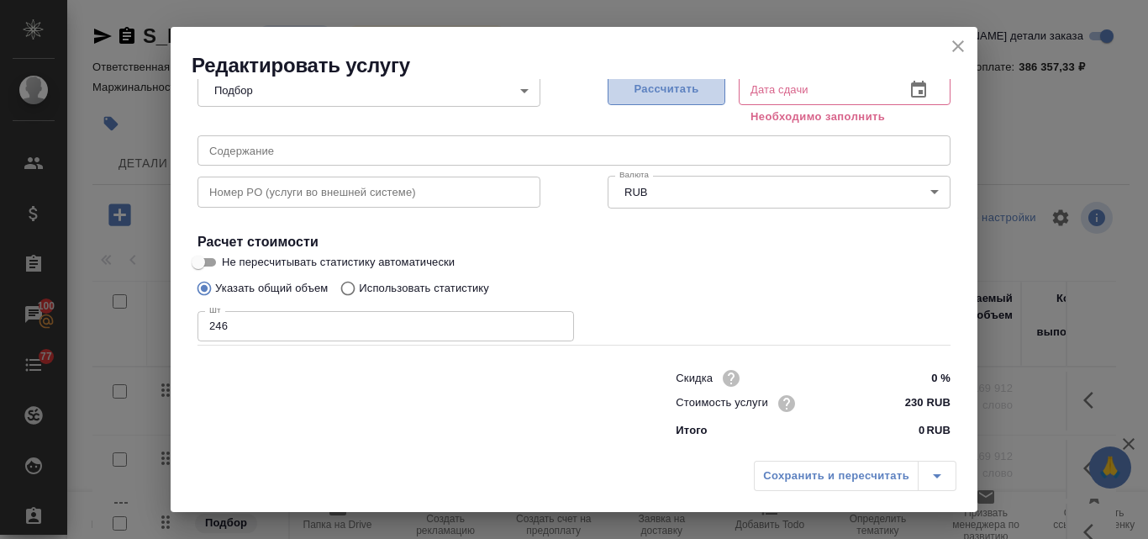
click at [680, 87] on span "Рассчитать" at bounding box center [666, 89] width 99 height 19
type input "24.09.2025 15:52"
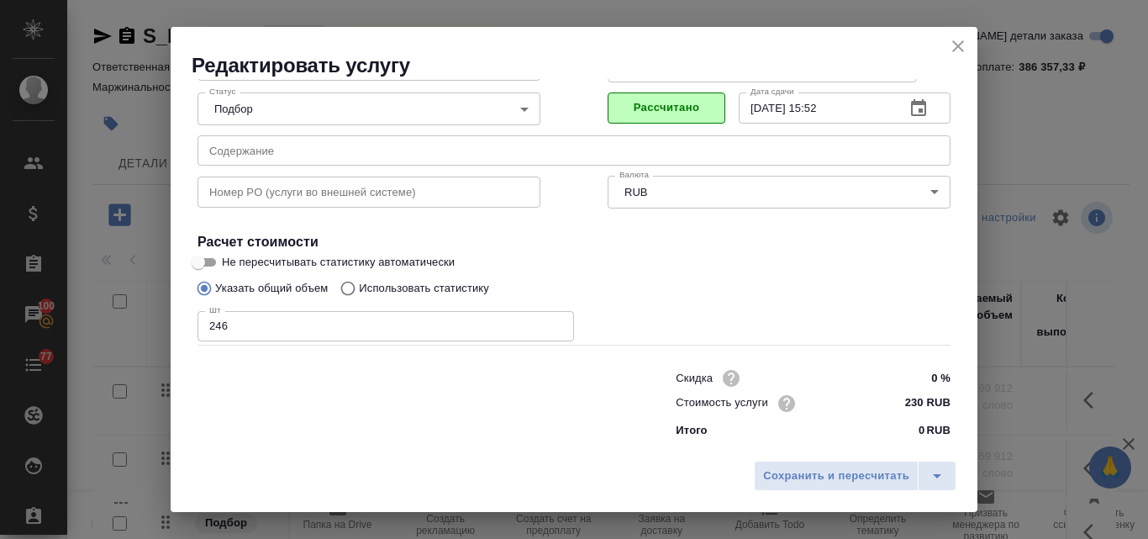
scroll to position [171, 0]
click at [818, 477] on span "Сохранить и пересчитать" at bounding box center [836, 476] width 146 height 19
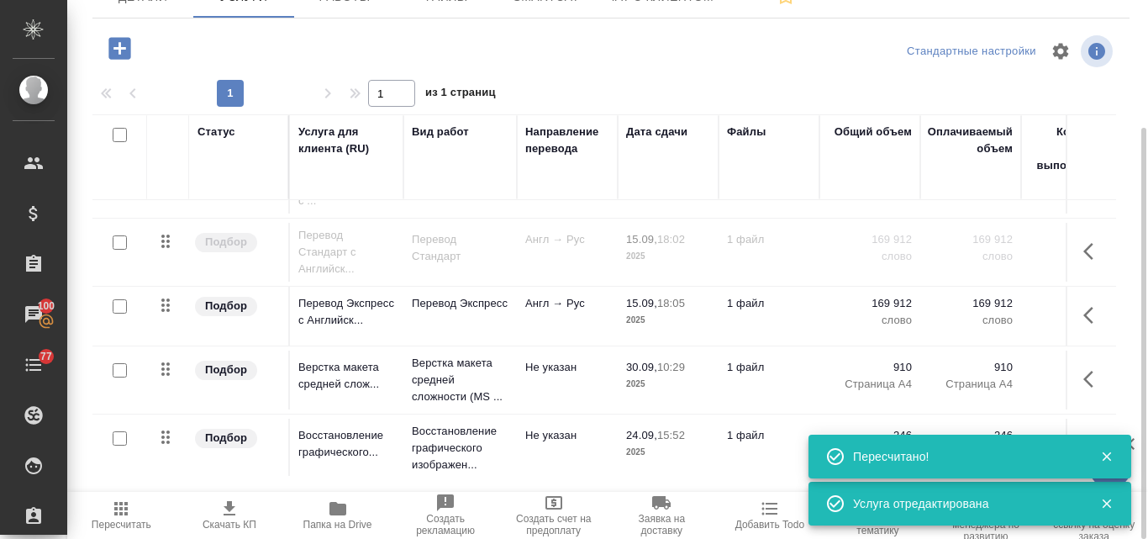
scroll to position [70, 0]
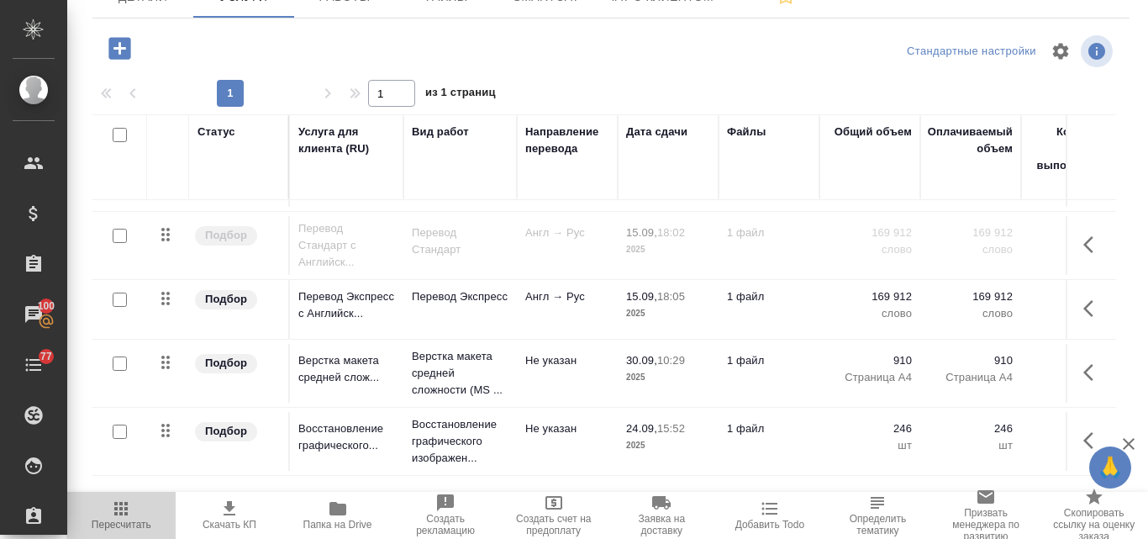
click at [128, 516] on icon "button" at bounding box center [121, 509] width 20 height 20
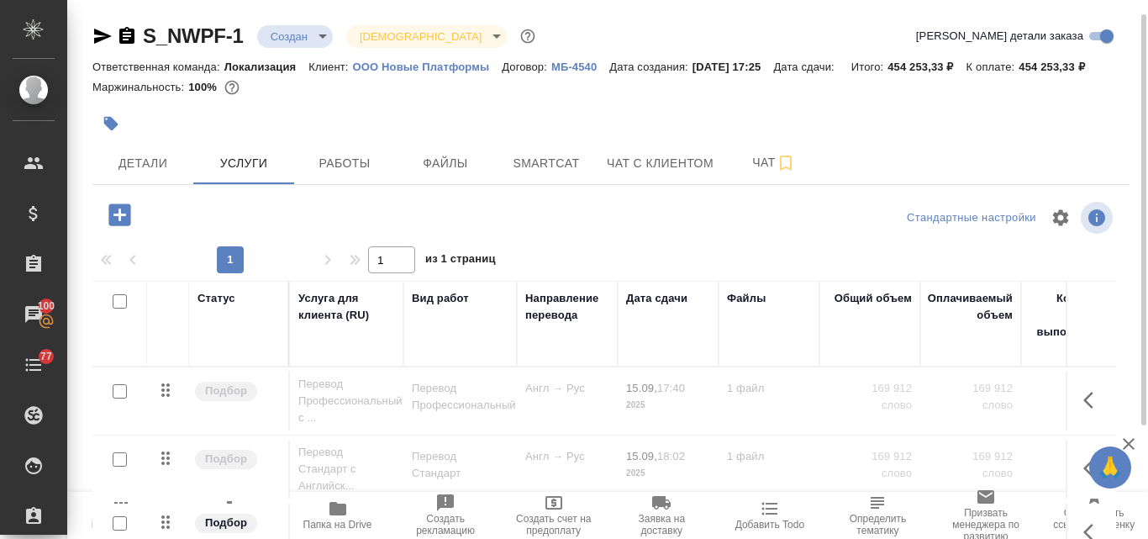
scroll to position [166, 0]
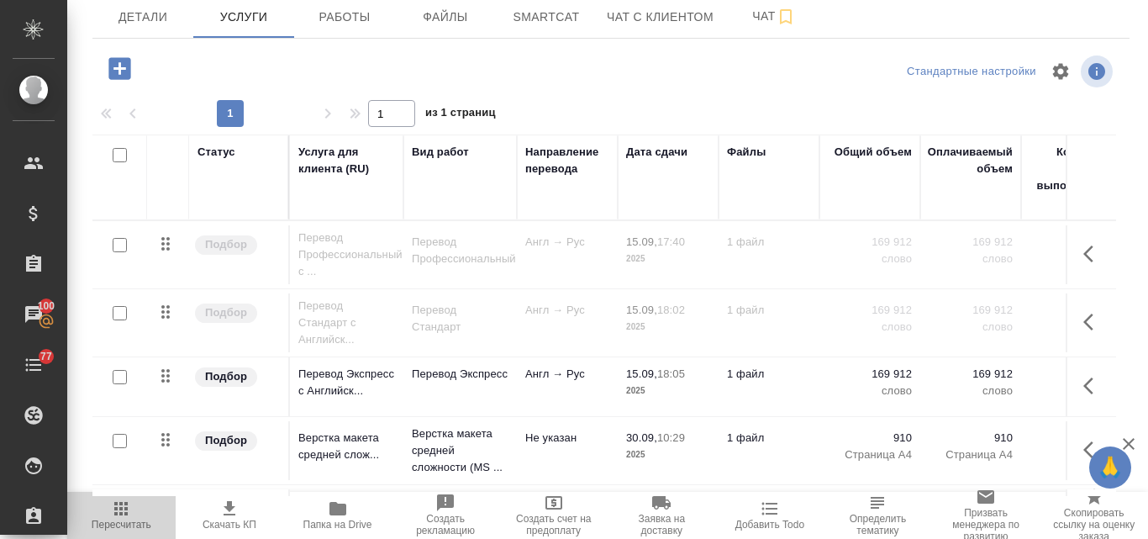
click at [118, 509] on icon "button" at bounding box center [120, 508] width 13 height 13
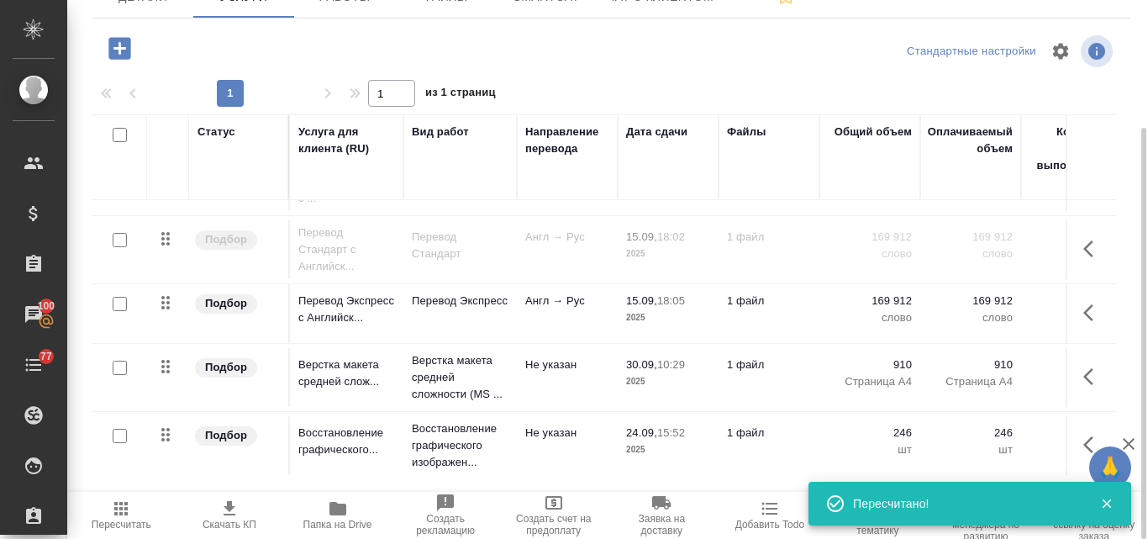
scroll to position [70, 0]
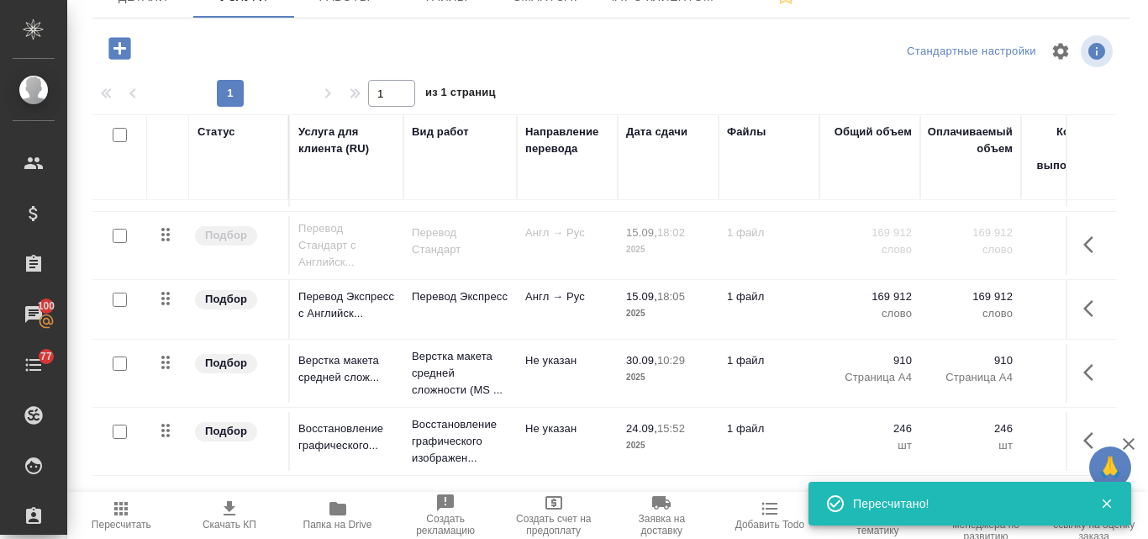
click at [228, 507] on icon "button" at bounding box center [230, 508] width 12 height 14
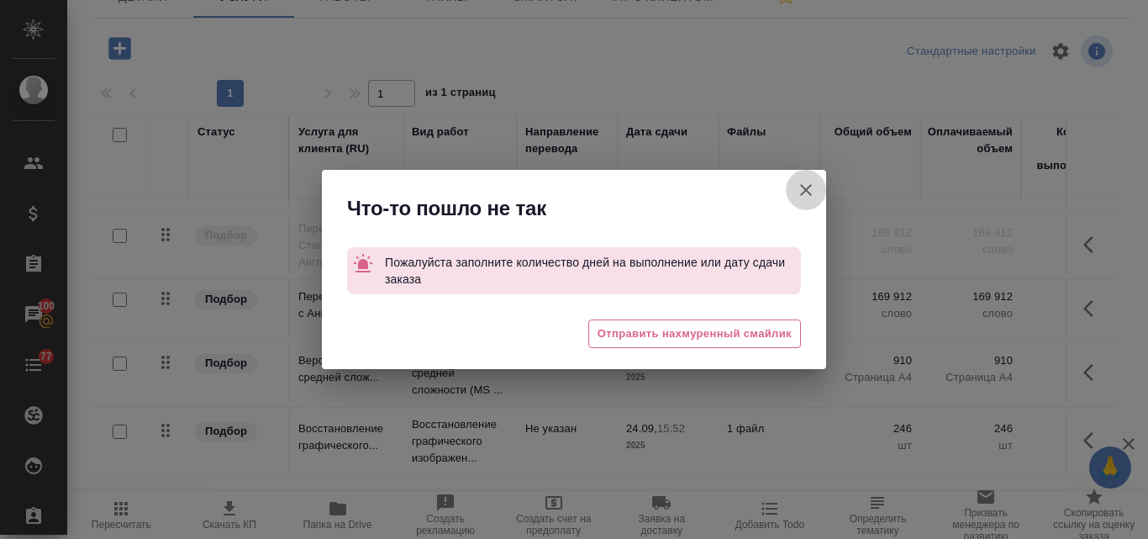
drag, startPoint x: 808, startPoint y: 185, endPoint x: 729, endPoint y: 186, distance: 79.0
click at [808, 184] on icon "button" at bounding box center [806, 190] width 20 height 20
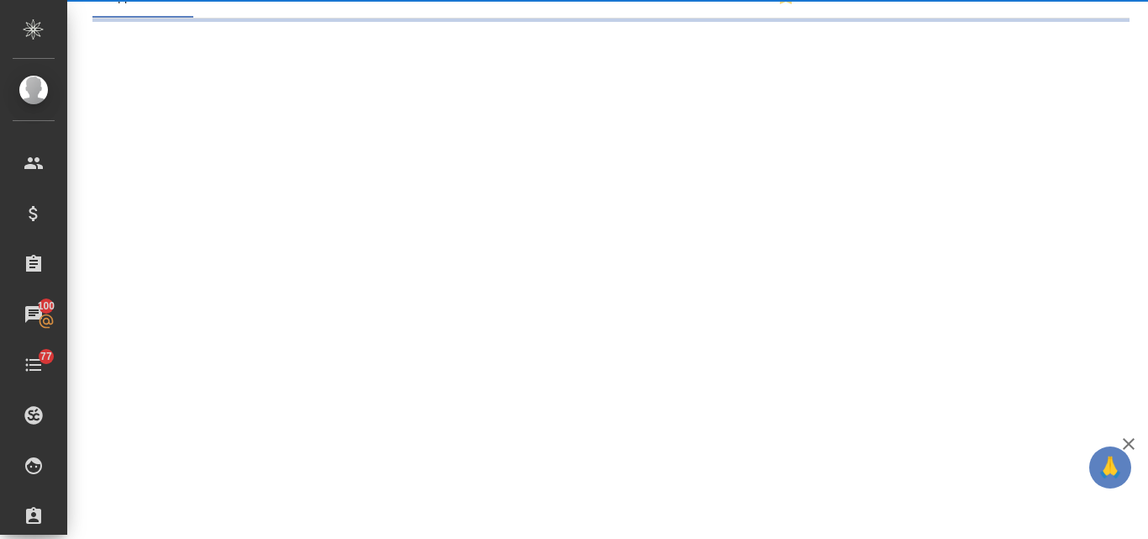
select select "RU"
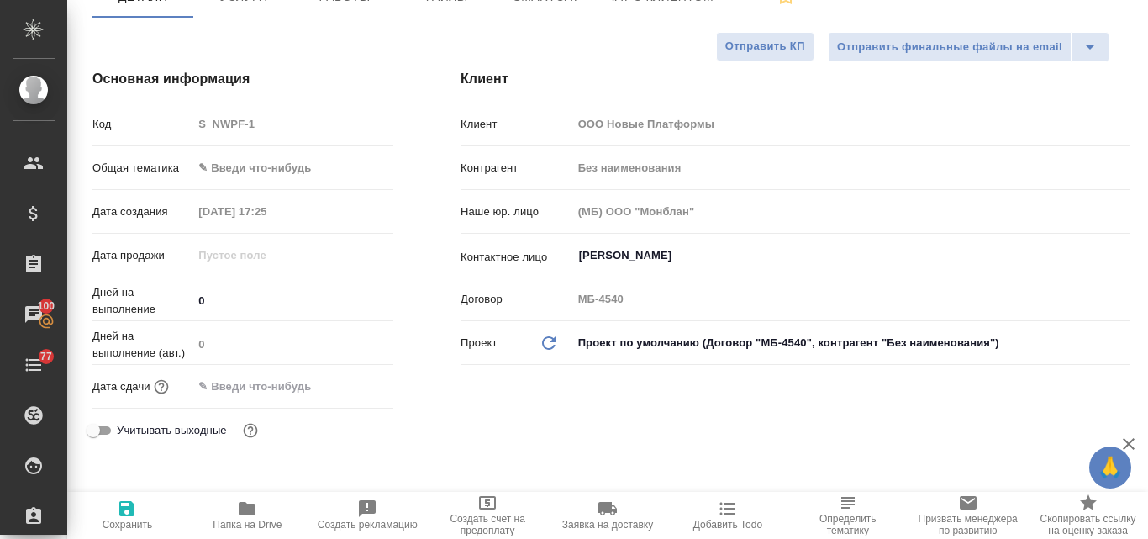
type textarea "x"
click at [135, 509] on icon "button" at bounding box center [126, 508] width 15 height 15
type textarea "x"
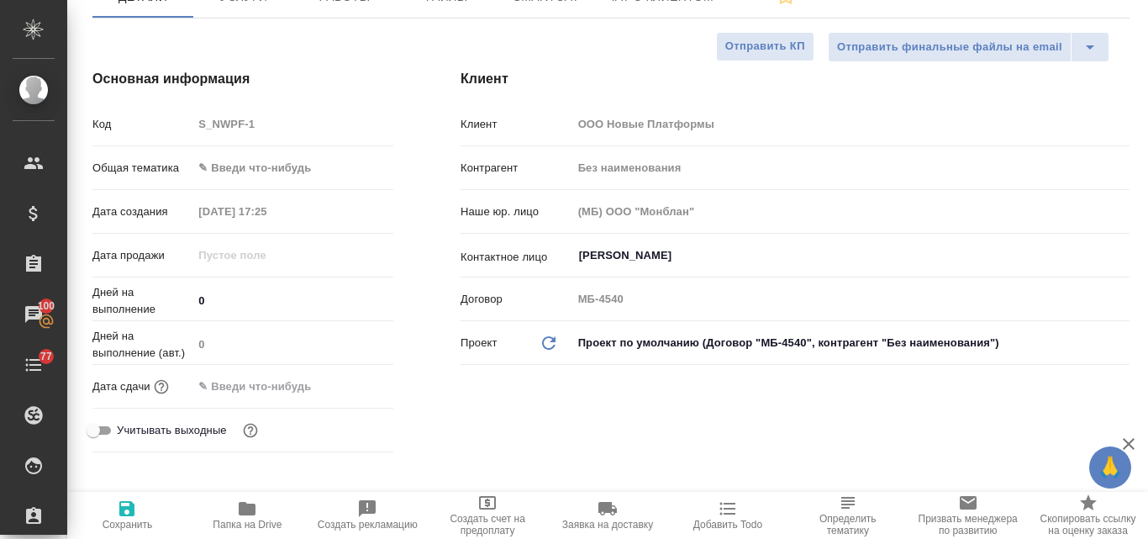
type textarea "x"
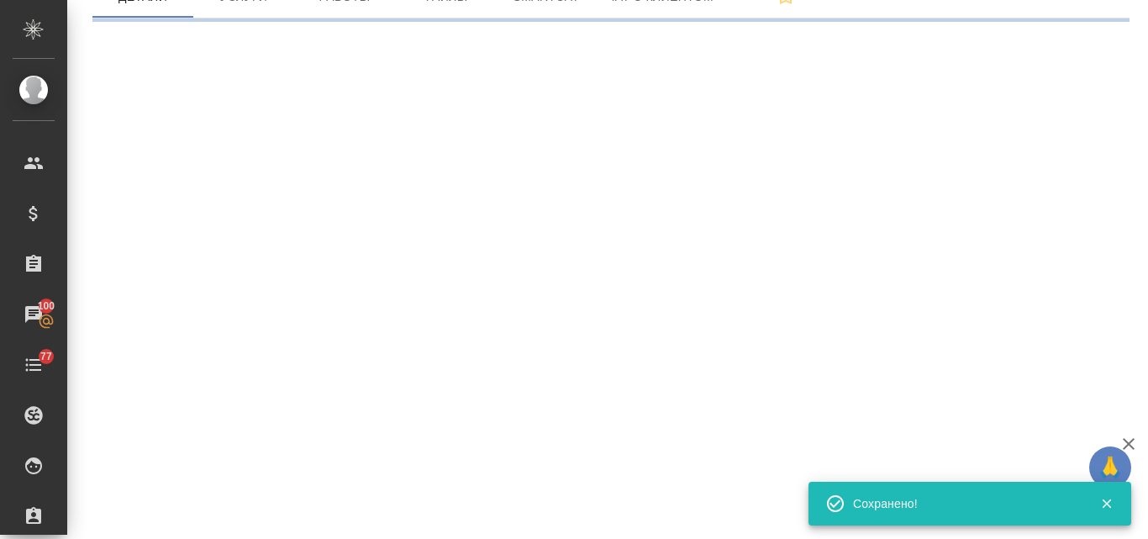
select select "RU"
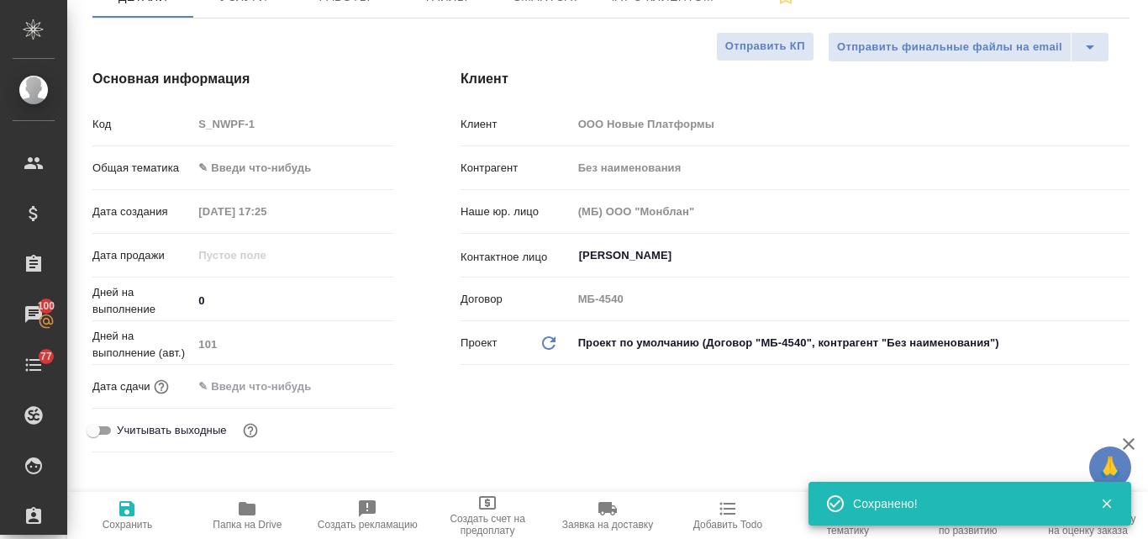
type textarea "x"
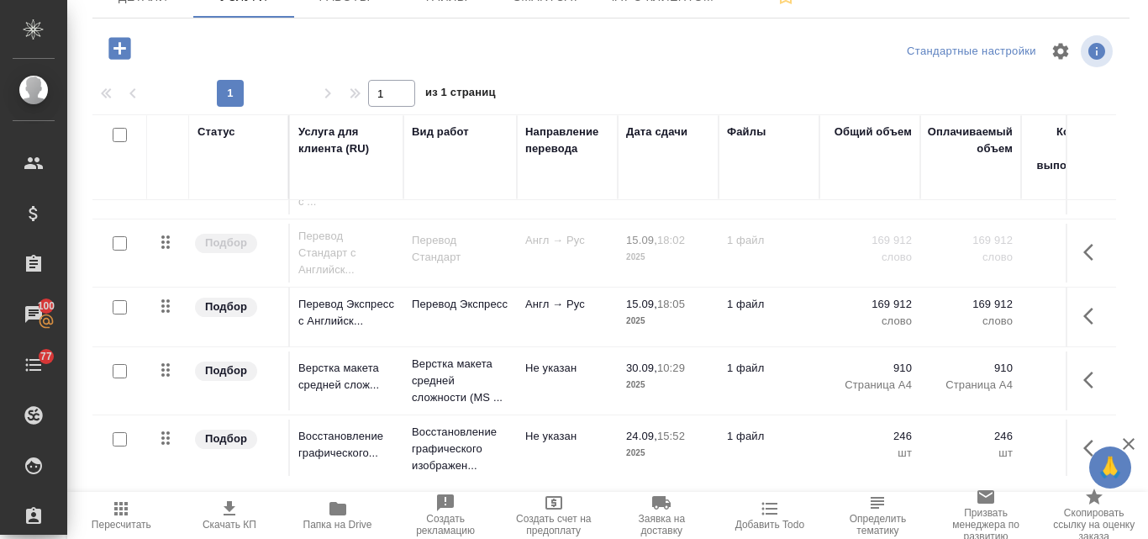
scroll to position [70, 0]
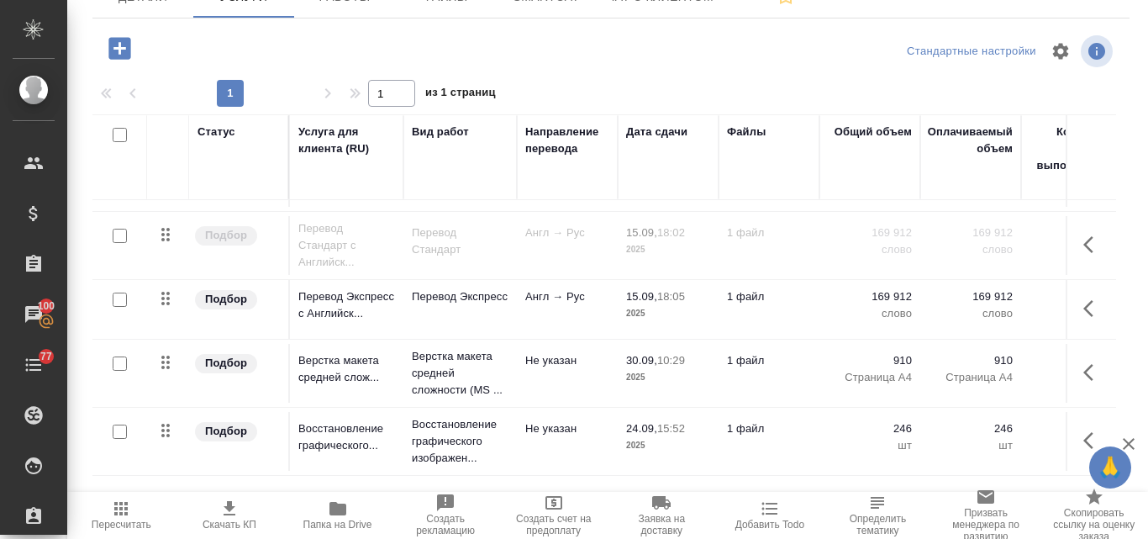
click at [223, 512] on icon "button" at bounding box center [229, 509] width 20 height 20
click at [525, 57] on div at bounding box center [611, 51] width 346 height 40
click at [124, 307] on input "checkbox" at bounding box center [120, 300] width 14 height 14
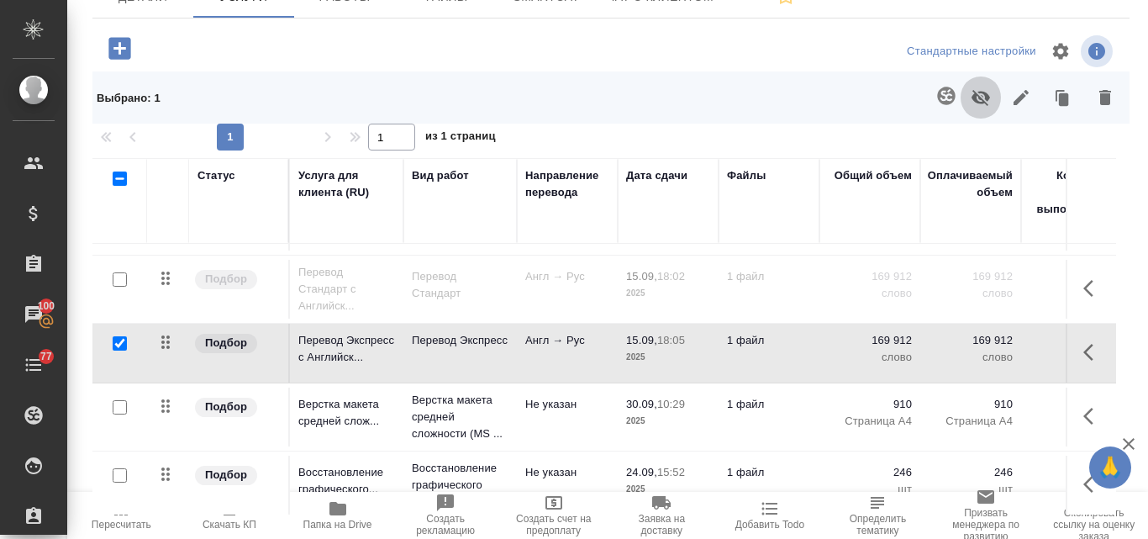
click at [971, 108] on icon "button" at bounding box center [981, 97] width 20 height 20
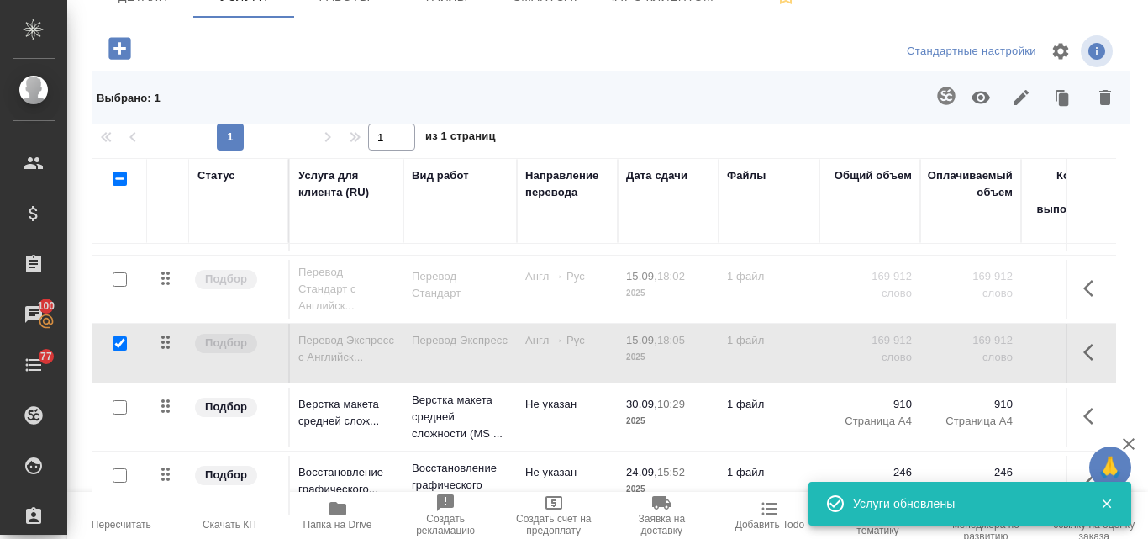
click at [113, 351] on input "checkbox" at bounding box center [120, 343] width 14 height 14
checkbox input "false"
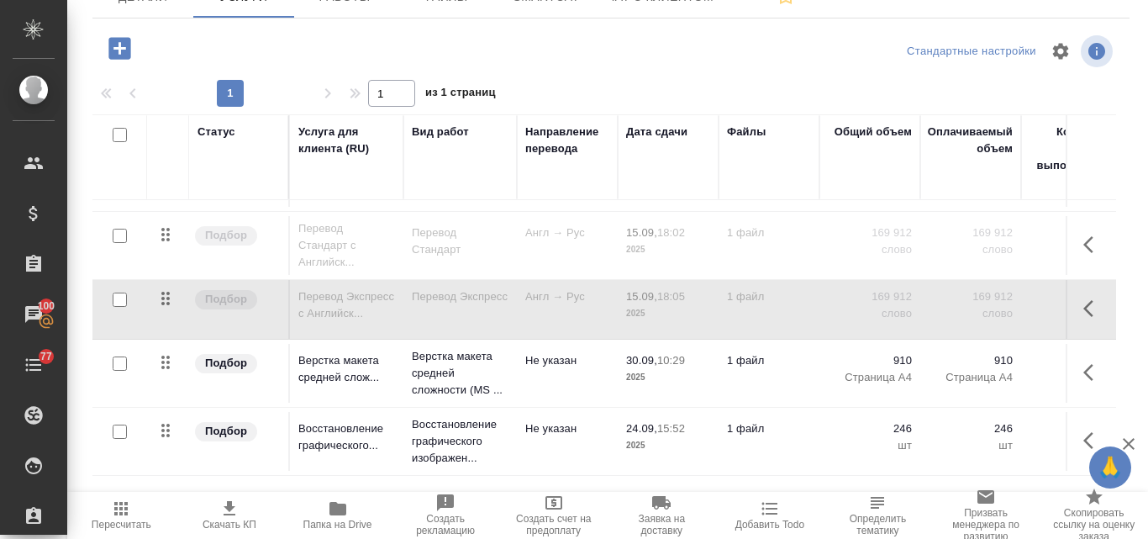
click at [118, 240] on input "checkbox" at bounding box center [120, 236] width 14 height 14
checkbox input "true"
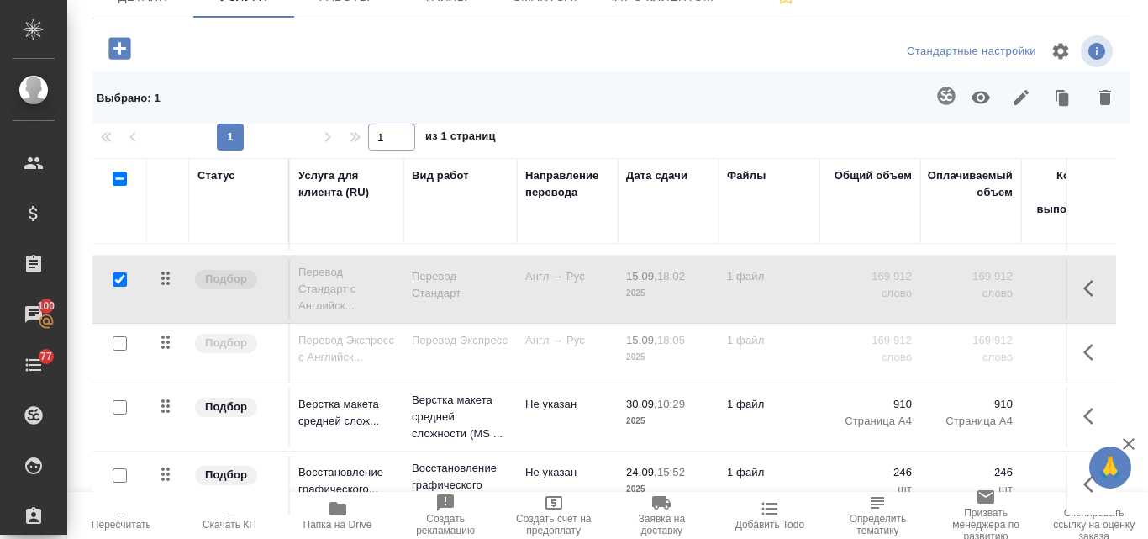
click at [971, 108] on icon "button" at bounding box center [981, 97] width 20 height 20
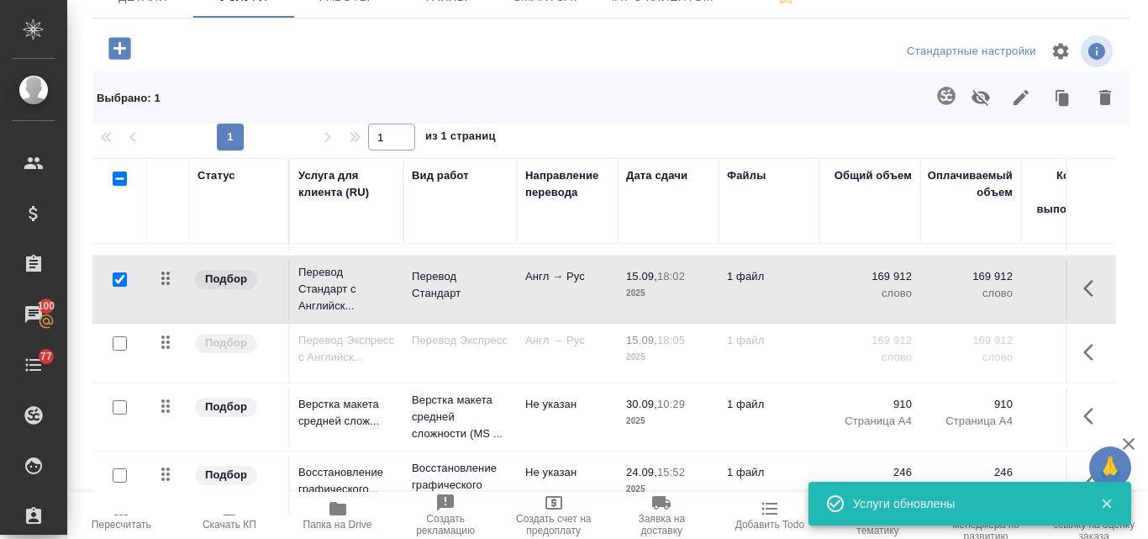
click at [113, 514] on td at bounding box center [119, 485] width 55 height 59
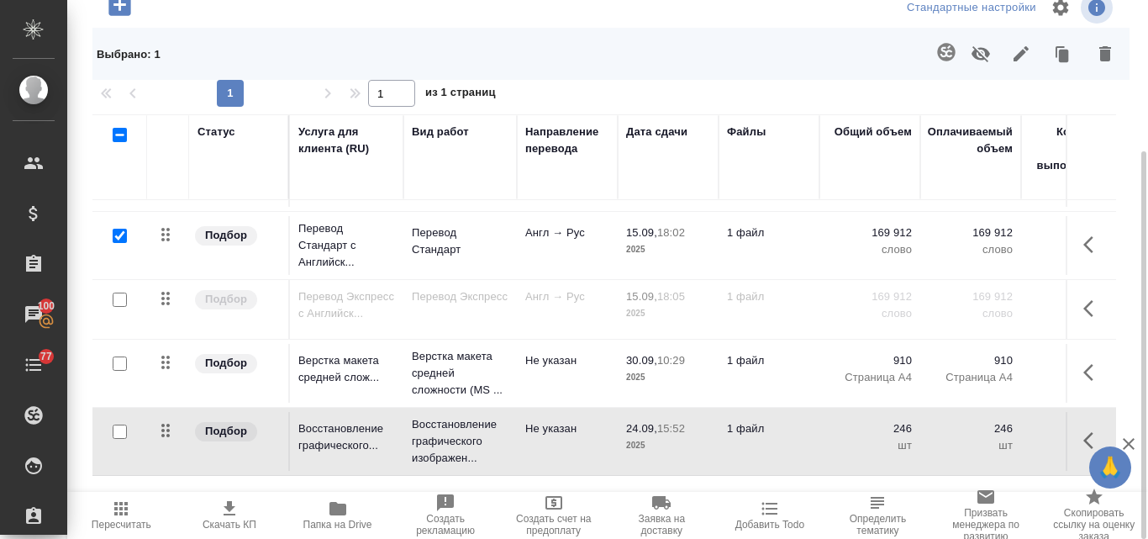
click at [120, 508] on icon "button" at bounding box center [120, 508] width 13 height 13
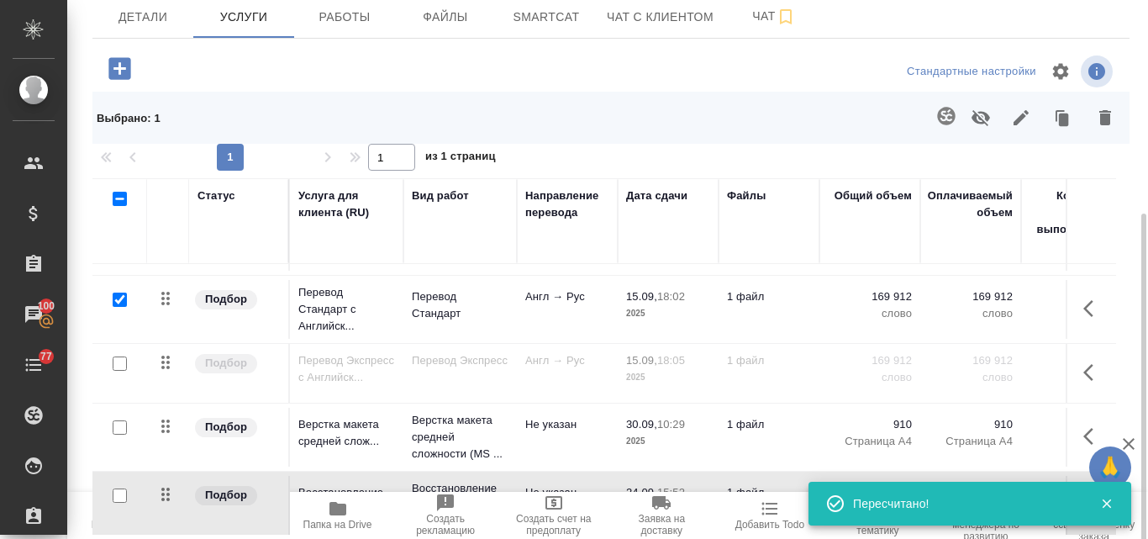
scroll to position [210, 0]
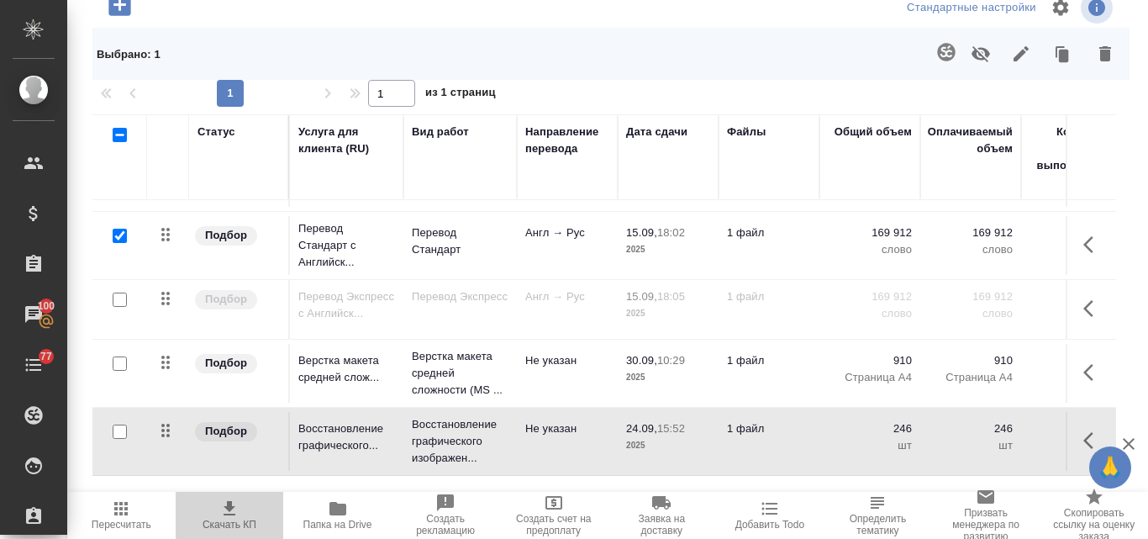
click at [225, 513] on icon "button" at bounding box center [229, 509] width 20 height 20
click at [467, 18] on div at bounding box center [611, 7] width 346 height 40
click at [976, 62] on icon "button" at bounding box center [981, 54] width 18 height 16
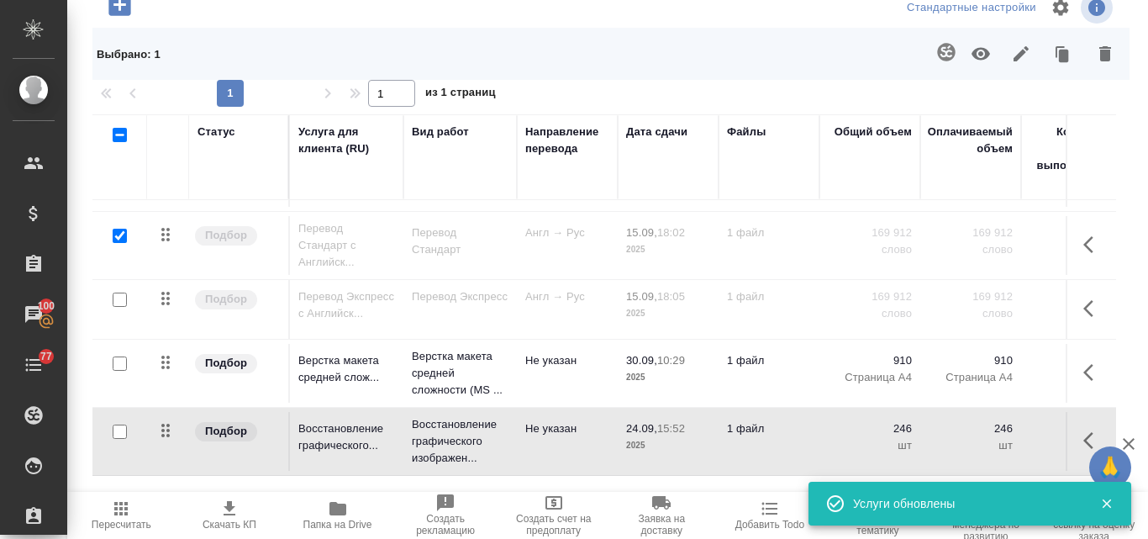
click at [118, 243] on input "checkbox" at bounding box center [120, 236] width 14 height 14
checkbox input "false"
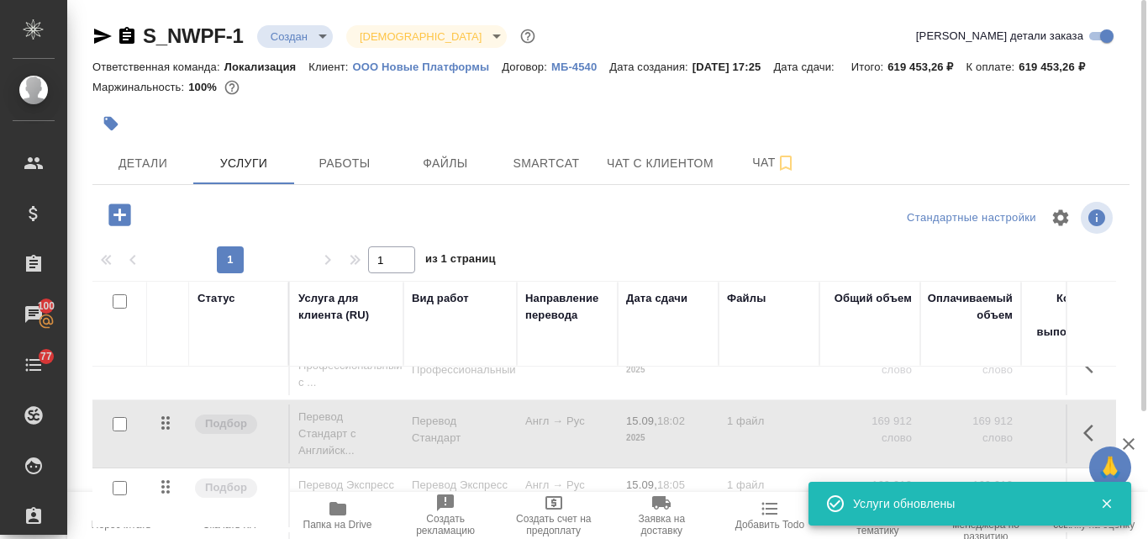
scroll to position [0, 0]
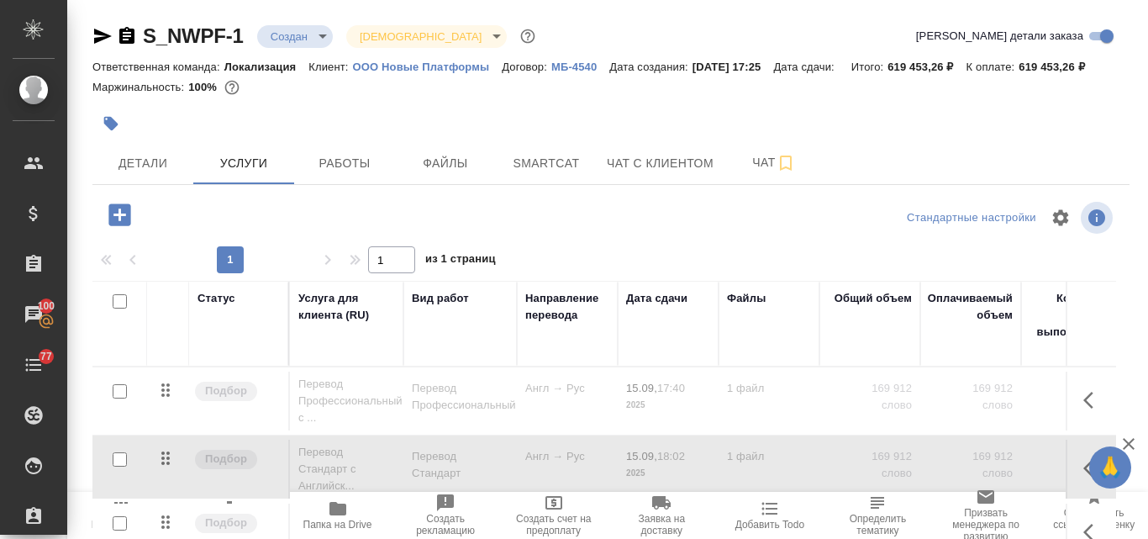
click at [120, 398] on input "checkbox" at bounding box center [120, 391] width 14 height 14
checkbox input "true"
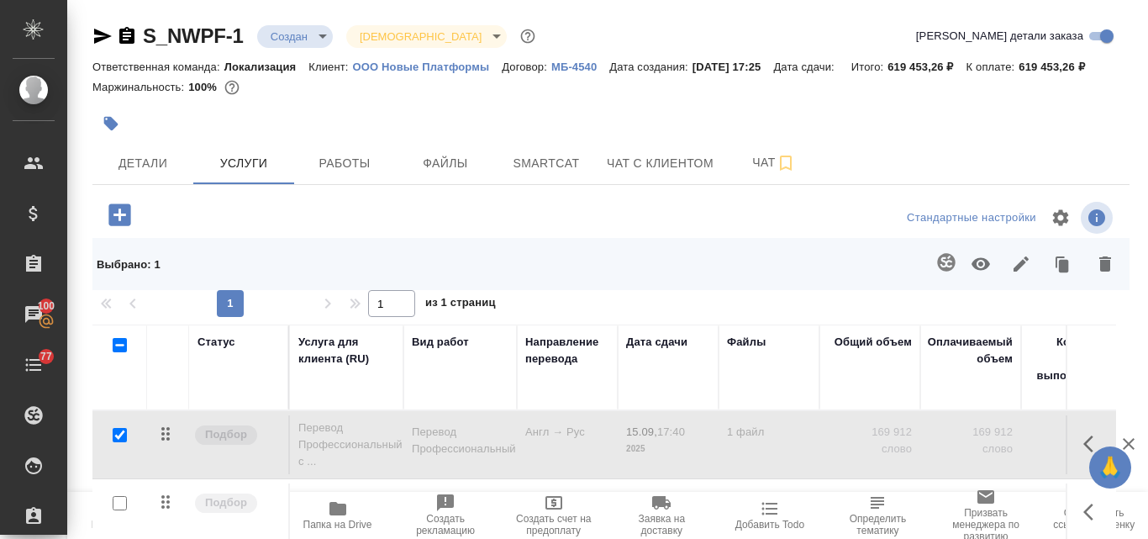
click at [972, 271] on icon "button" at bounding box center [981, 264] width 18 height 13
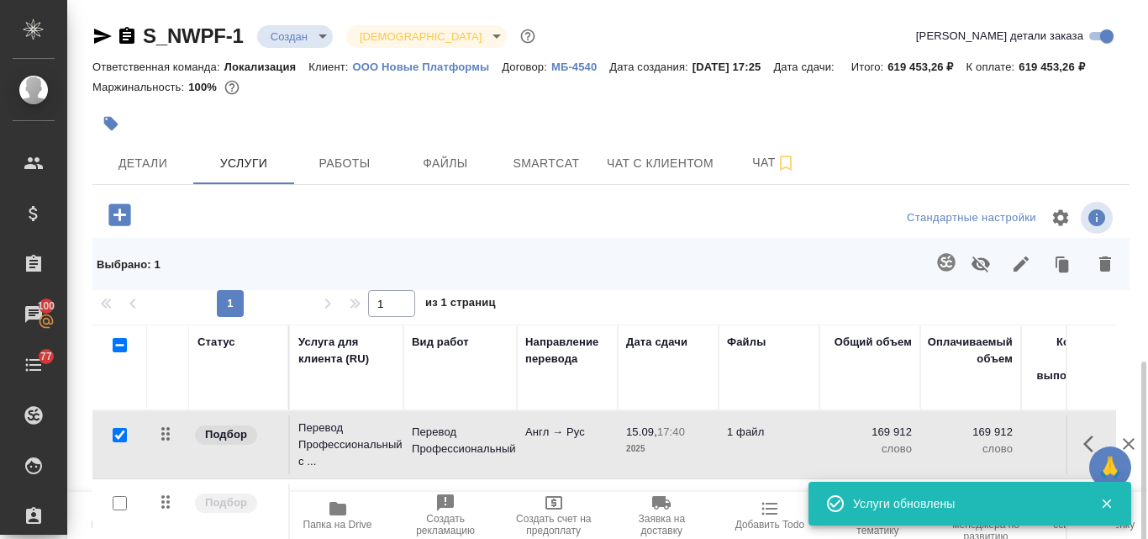
scroll to position [210, 0]
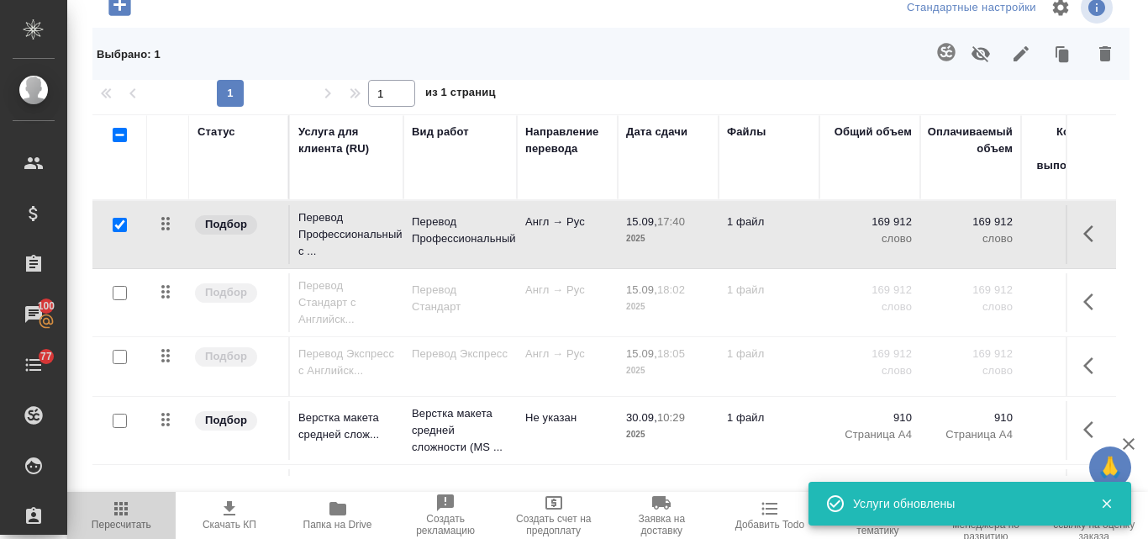
click at [120, 515] on icon "button" at bounding box center [120, 508] width 13 height 13
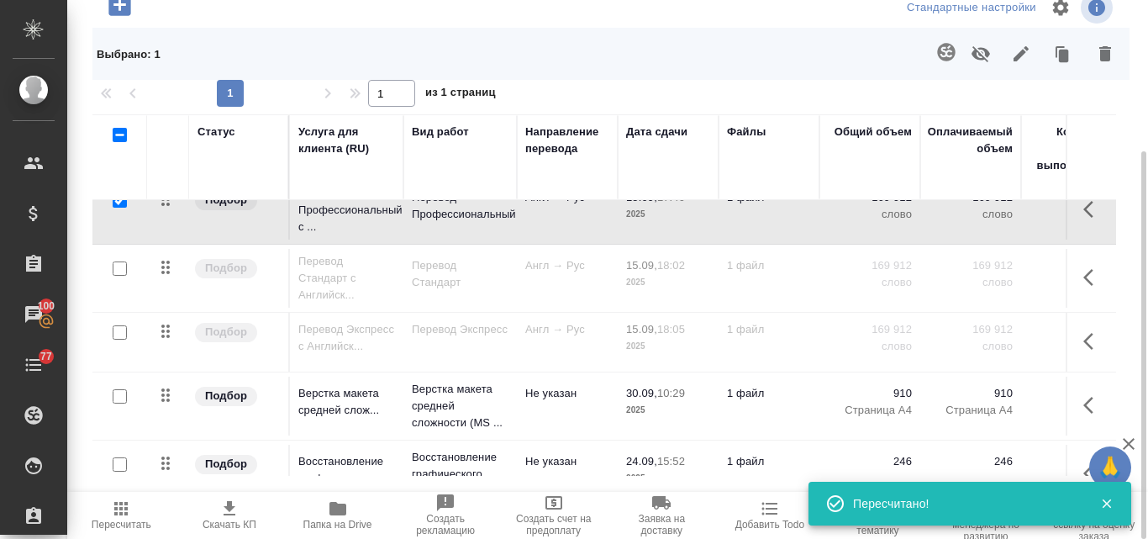
scroll to position [70, 0]
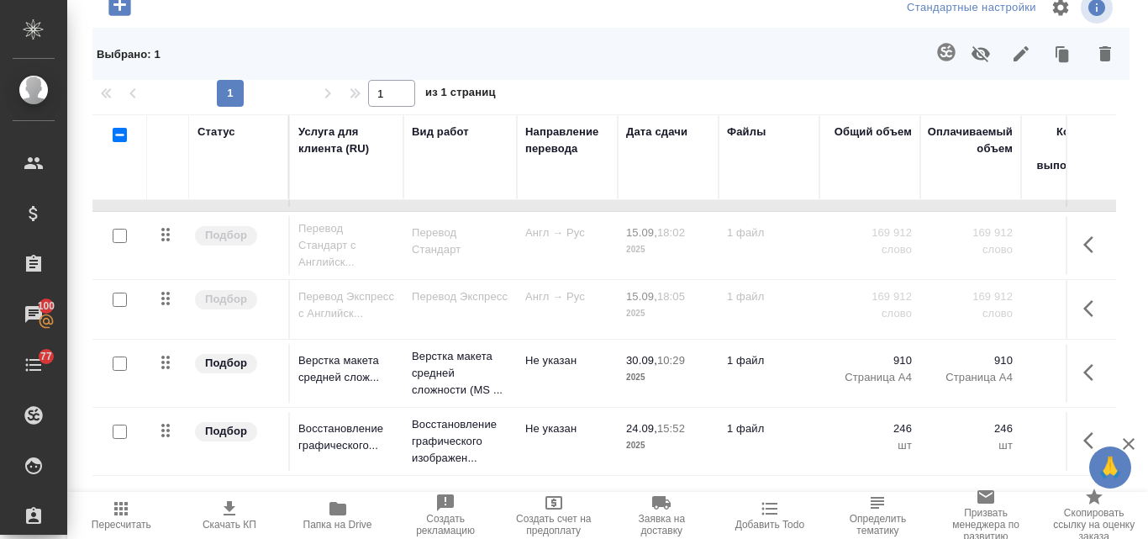
click at [226, 510] on icon "button" at bounding box center [229, 509] width 20 height 20
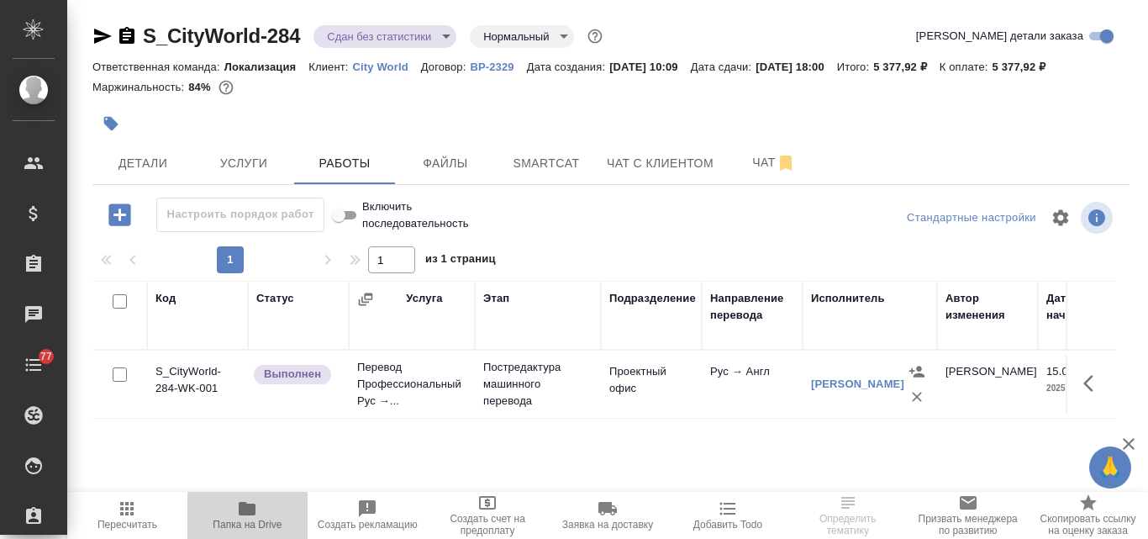
click at [248, 518] on icon "button" at bounding box center [247, 509] width 20 height 20
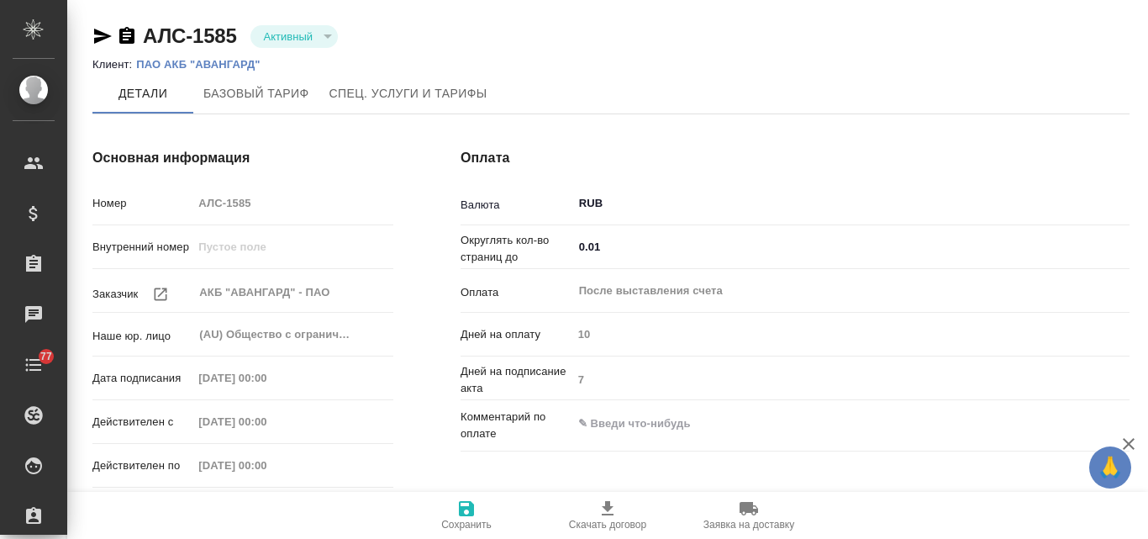
type input "1062 awatera"
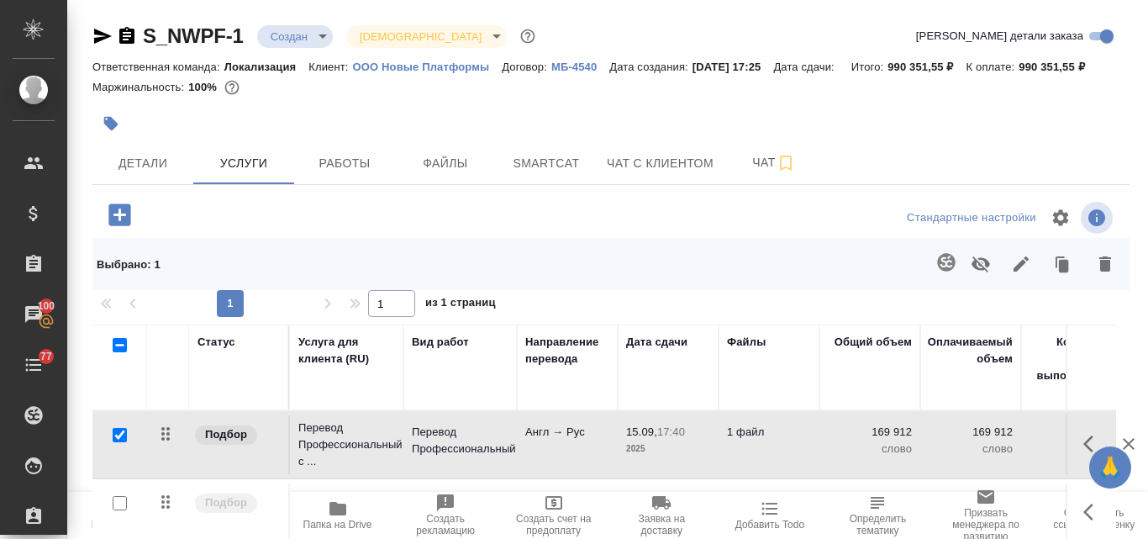
scroll to position [70, 0]
